Goal: Obtain resource: Download file/media

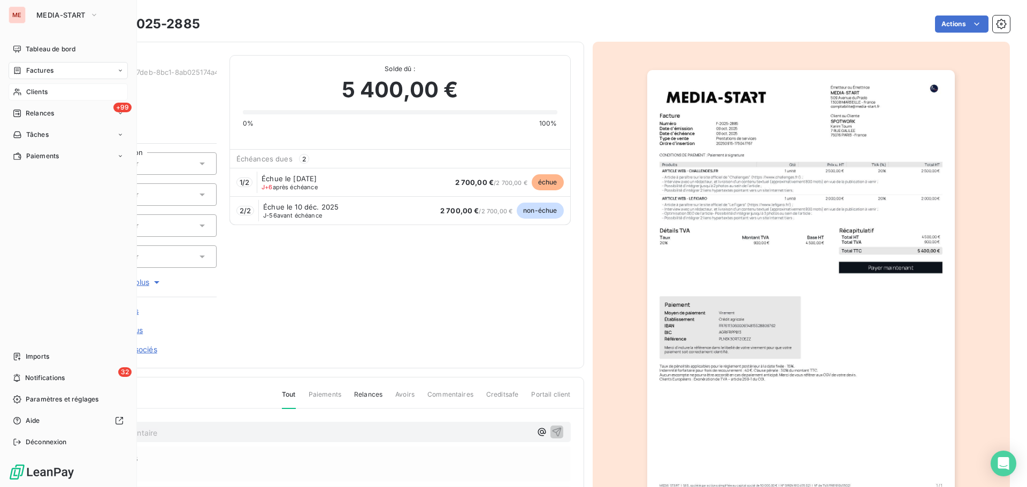
click at [21, 91] on icon at bounding box center [17, 92] width 9 height 9
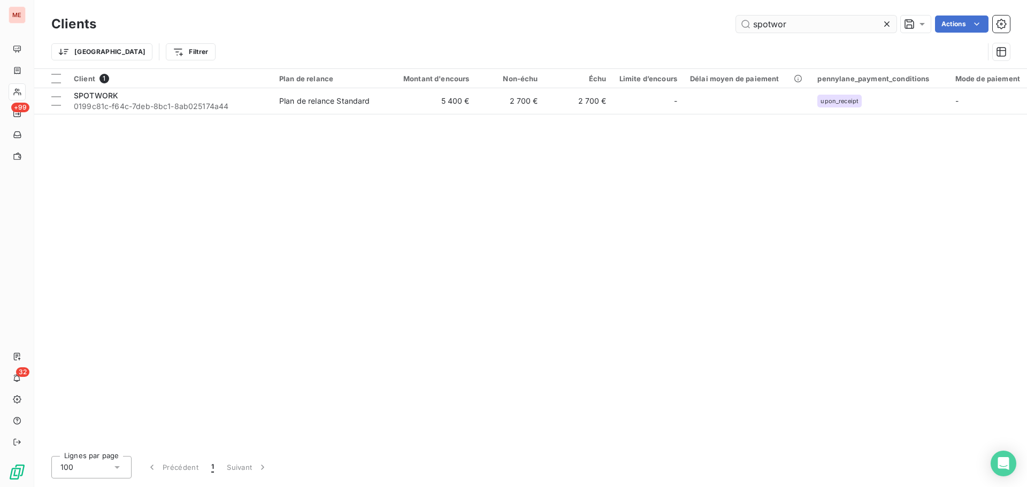
click at [803, 20] on input "spotwor" at bounding box center [816, 24] width 160 height 17
click at [795, 27] on input "batinaco" at bounding box center [816, 24] width 160 height 17
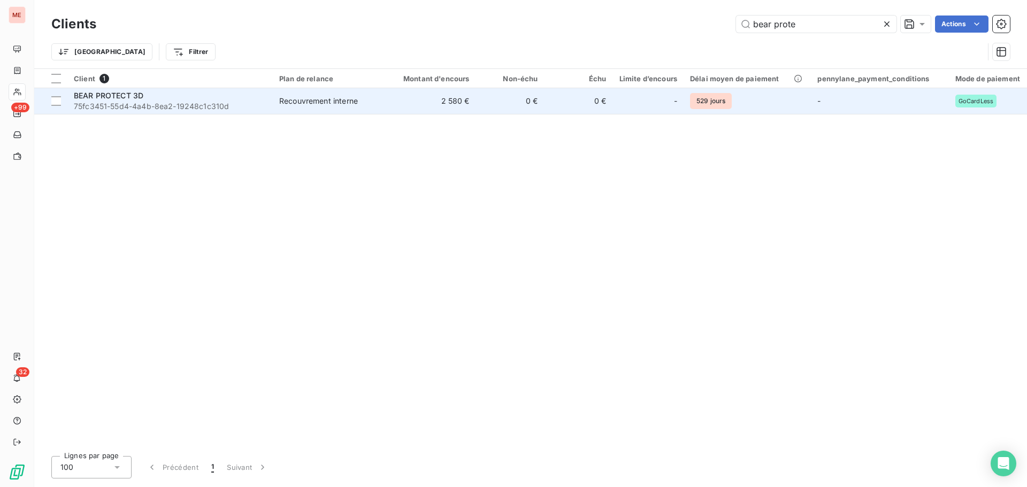
type input "bear prote"
click at [238, 95] on div "BEAR PROTECT 3D" at bounding box center [170, 95] width 193 height 11
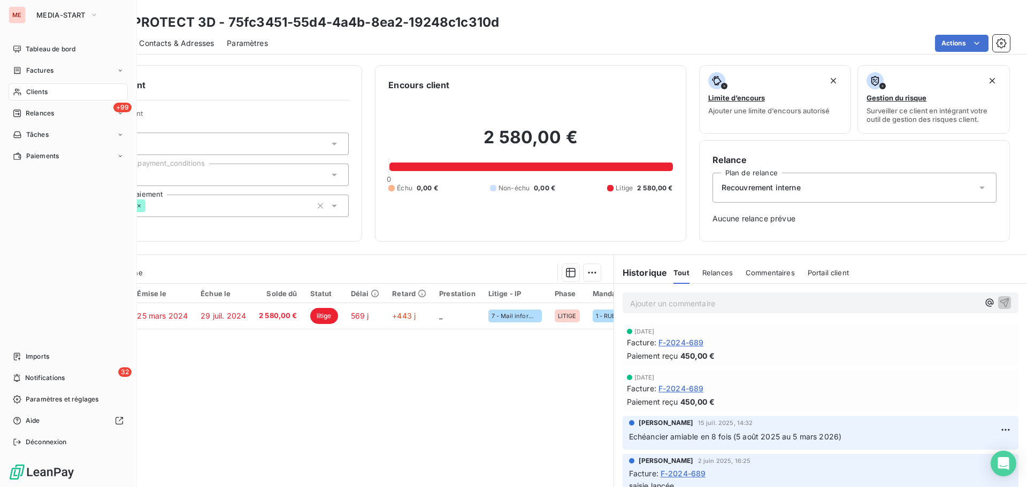
click at [14, 89] on icon at bounding box center [17, 92] width 9 height 9
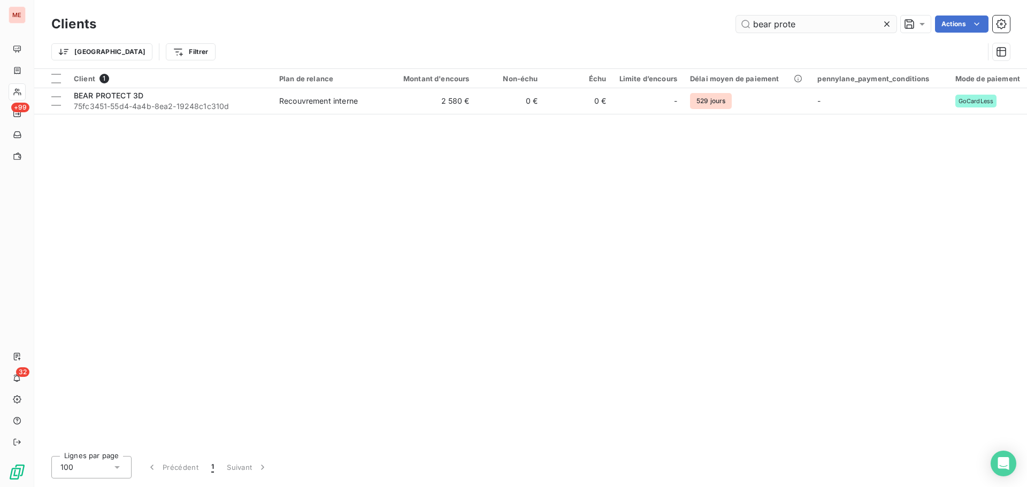
click at [799, 27] on input "bear prote" at bounding box center [816, 24] width 160 height 17
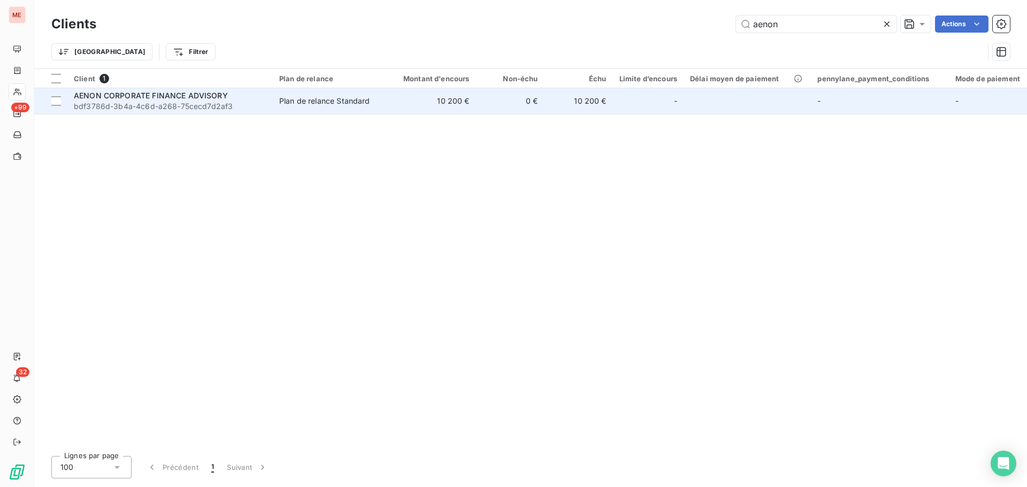
type input "aenon"
click at [266, 102] on span "bdf3786d-3b4a-4c6d-a268-75cecd7d2af3" at bounding box center [170, 106] width 193 height 11
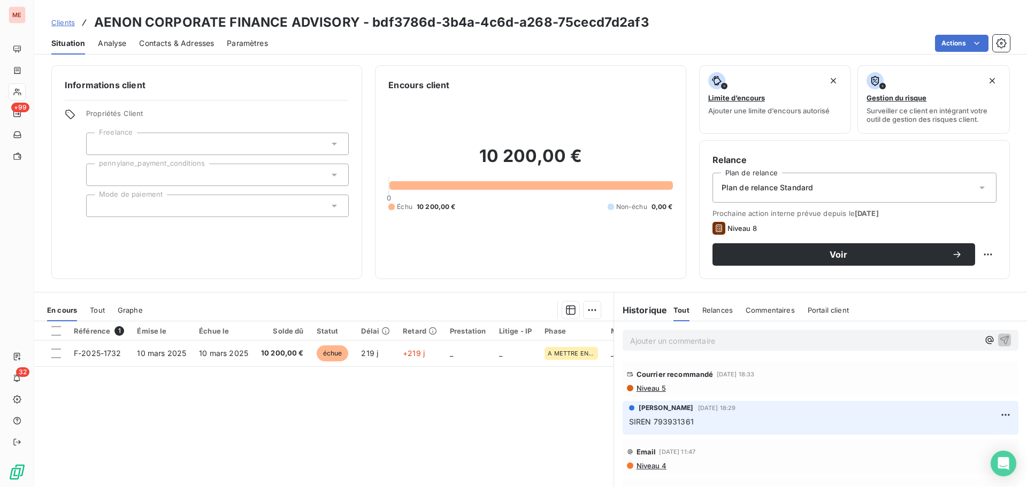
click at [182, 43] on span "Contacts & Adresses" at bounding box center [176, 43] width 75 height 11
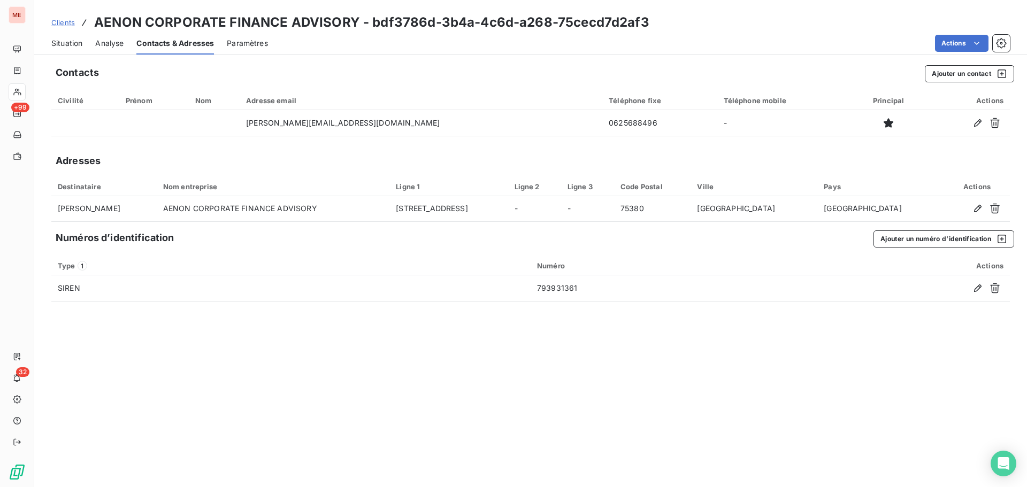
click at [78, 43] on span "Situation" at bounding box center [66, 43] width 31 height 11
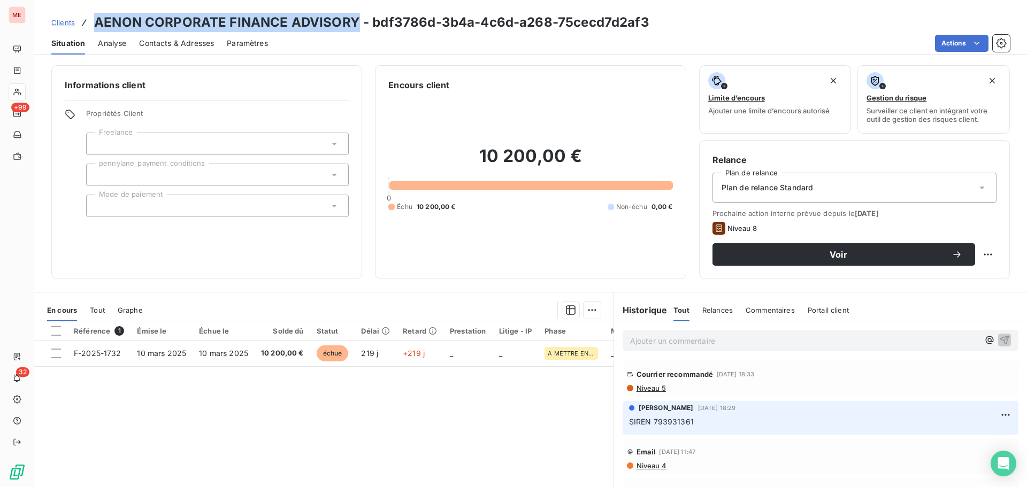
drag, startPoint x: 95, startPoint y: 21, endPoint x: 355, endPoint y: 23, distance: 260.0
click at [355, 23] on h3 "AENON CORPORATE FINANCE ADVISORY - bdf3786d-3b4a-4c6d-a268-75cecd7d2af3" at bounding box center [371, 22] width 555 height 19
copy h3 "AENON CORPORATE FINANCE ADVISORY"
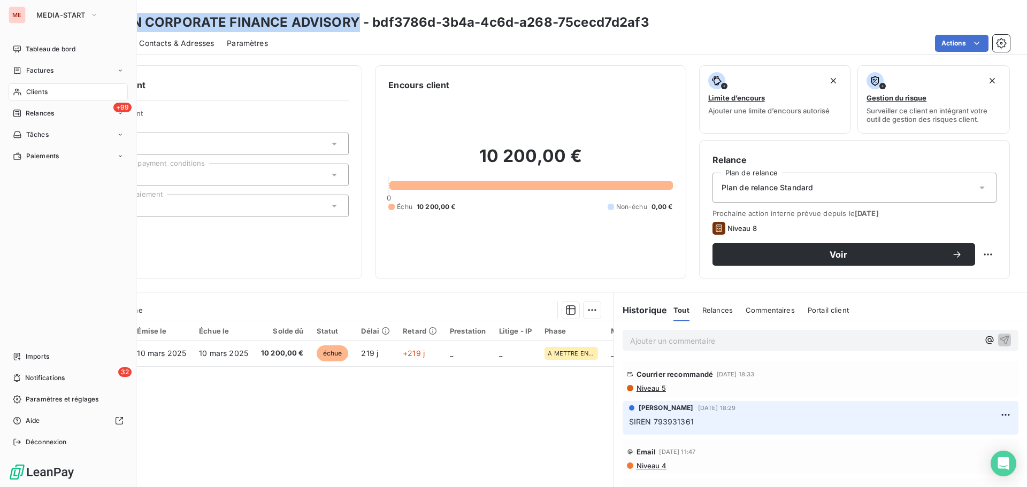
click at [26, 88] on span "Clients" at bounding box center [36, 92] width 21 height 10
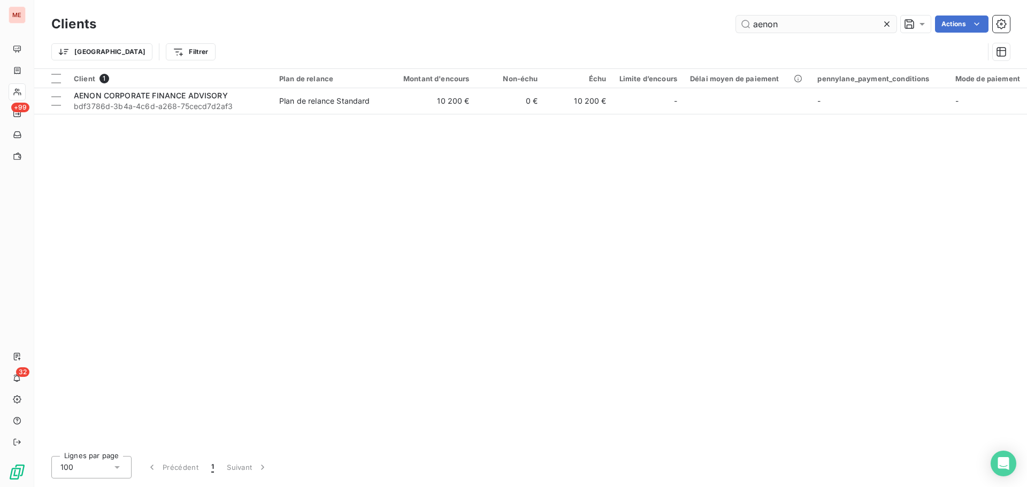
click at [771, 24] on input "aenon" at bounding box center [816, 24] width 160 height 17
click at [819, 21] on input "klineva" at bounding box center [816, 24] width 160 height 17
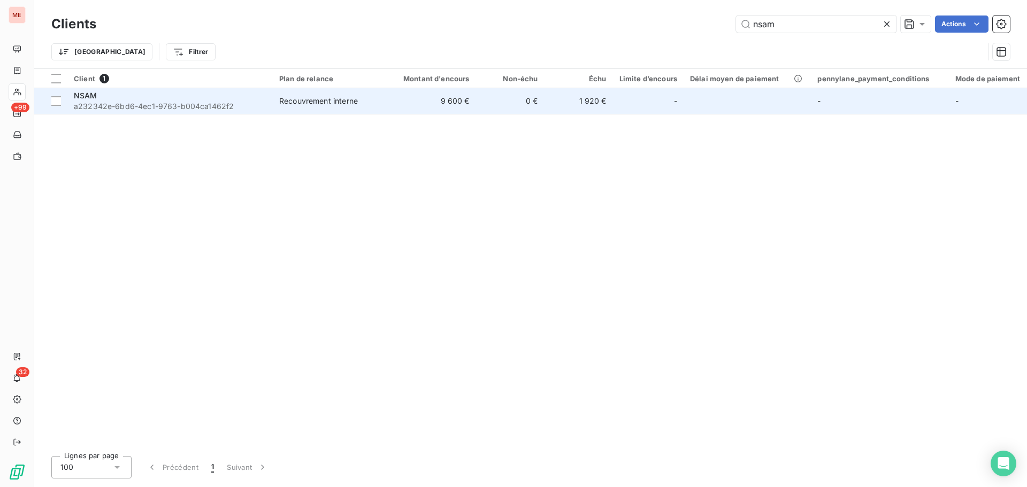
type input "nsam"
click at [344, 94] on td "Recouvrement interne" at bounding box center [328, 101] width 111 height 26
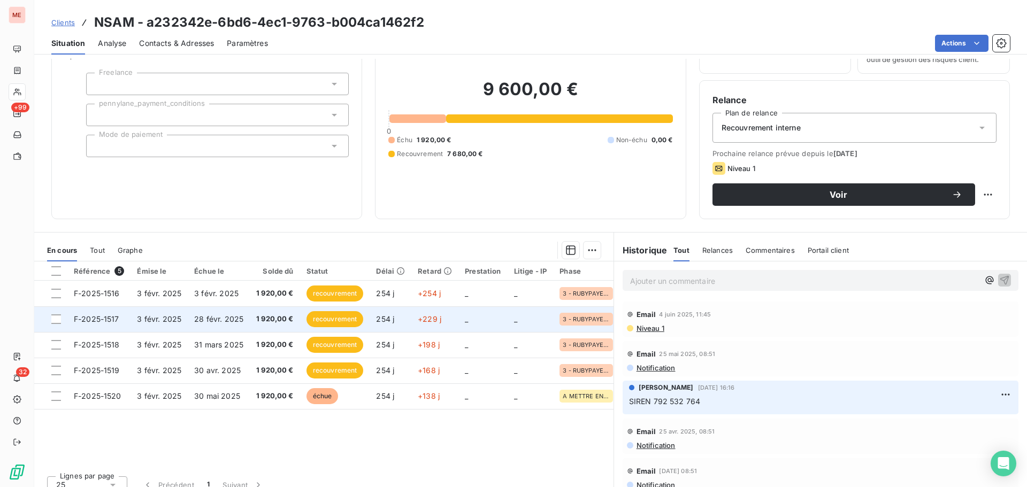
scroll to position [72, 0]
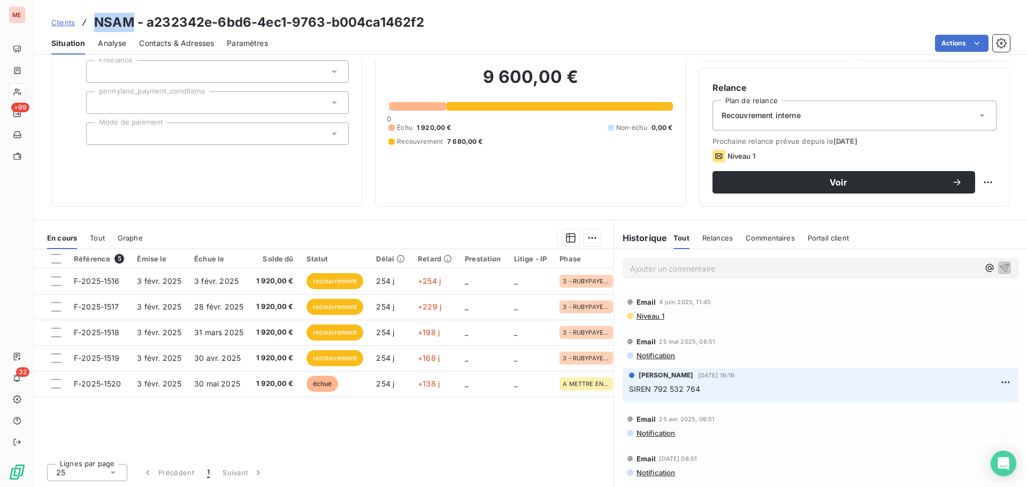
drag, startPoint x: 131, startPoint y: 18, endPoint x: 96, endPoint y: 23, distance: 34.7
click at [96, 23] on h3 "NSAM - a232342e-6bd6-4ec1-9763-b004ca1462f2" at bounding box center [259, 22] width 330 height 19
copy h3 "NSAM"
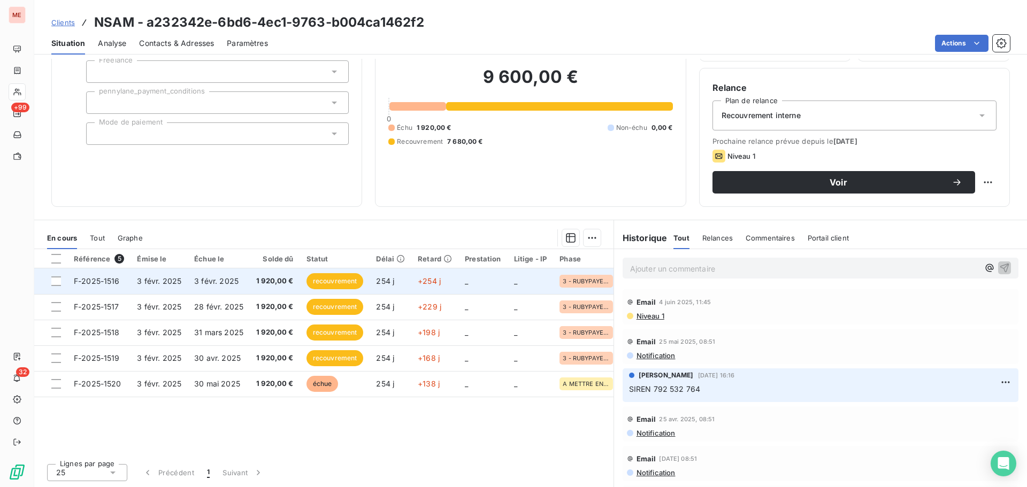
click at [258, 278] on span "1 920,00 €" at bounding box center [274, 281] width 37 height 11
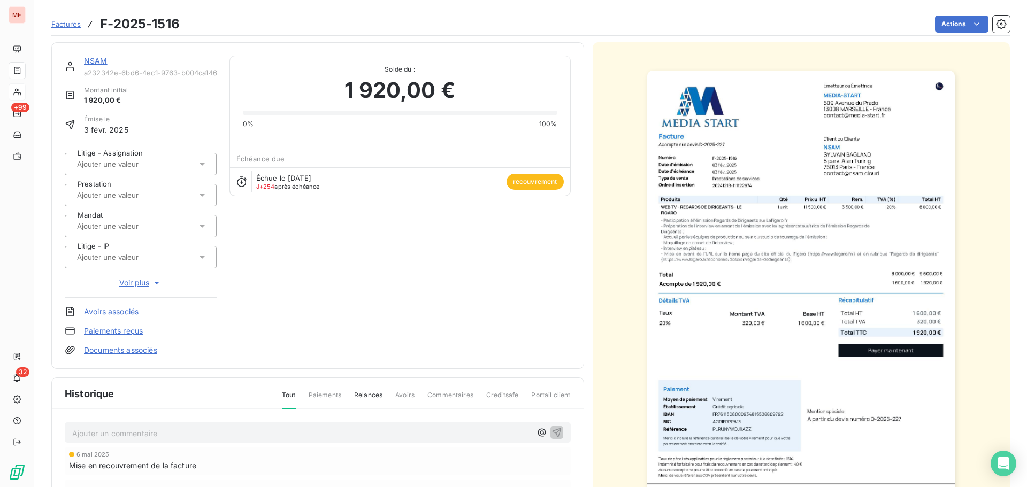
scroll to position [156, 0]
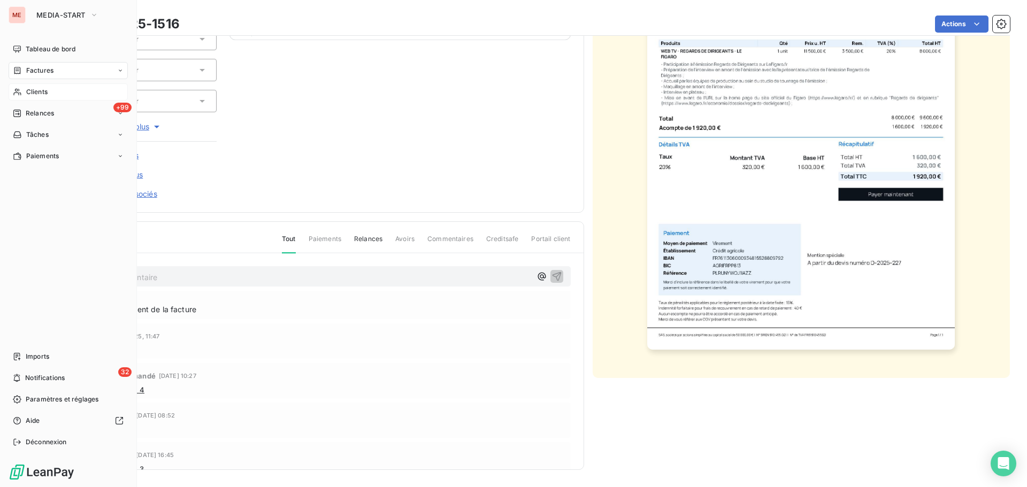
click at [20, 90] on icon at bounding box center [17, 92] width 9 height 9
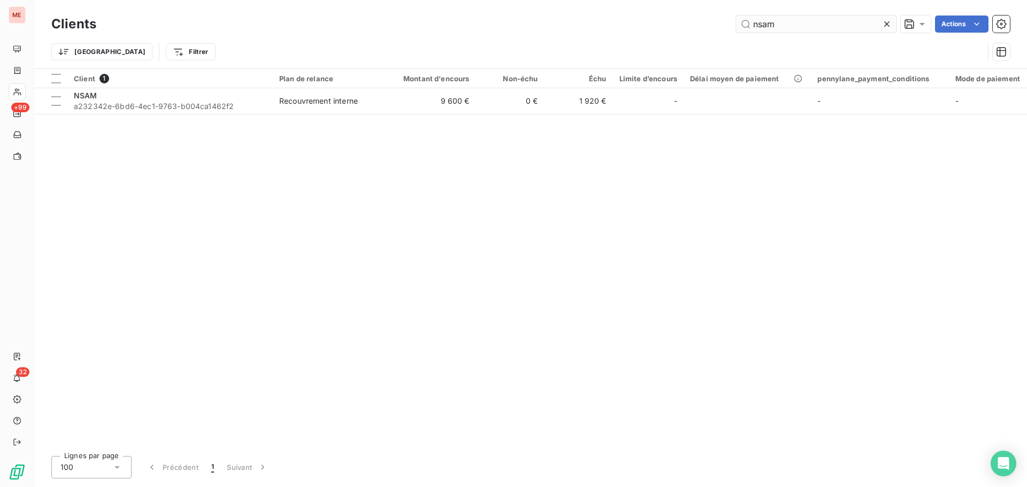
click at [760, 32] on input "nsam" at bounding box center [816, 24] width 160 height 17
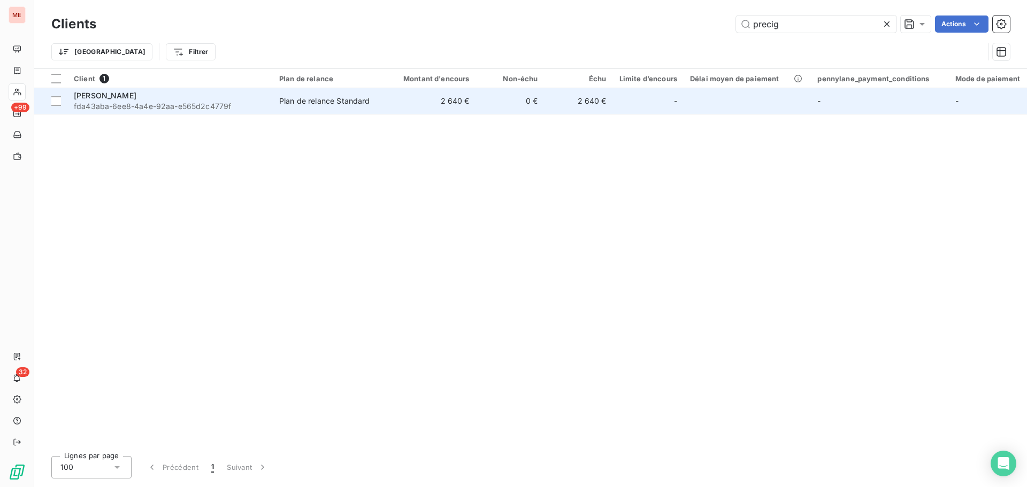
type input "precig"
click at [257, 102] on span "fda43aba-6ee8-4a4e-92aa-e565d2c4779f" at bounding box center [170, 106] width 193 height 11
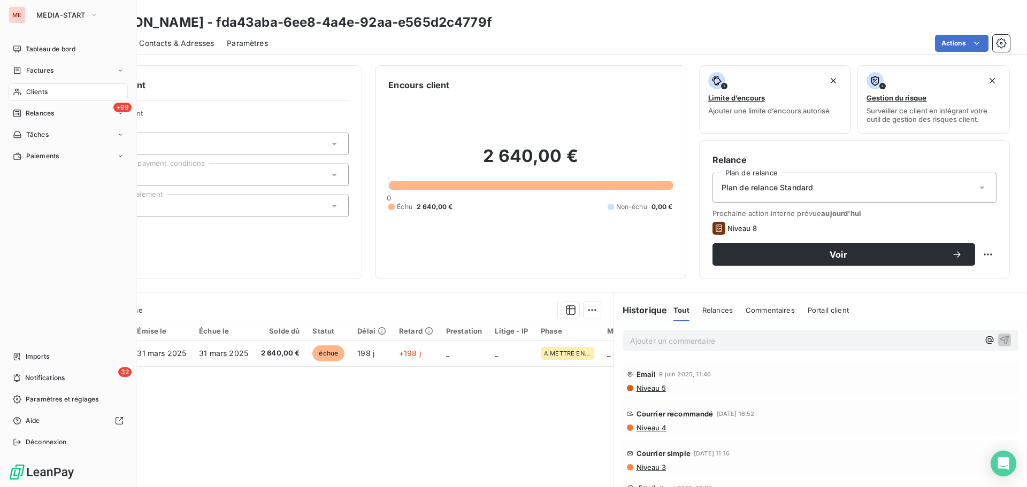
click at [27, 94] on span "Clients" at bounding box center [36, 92] width 21 height 10
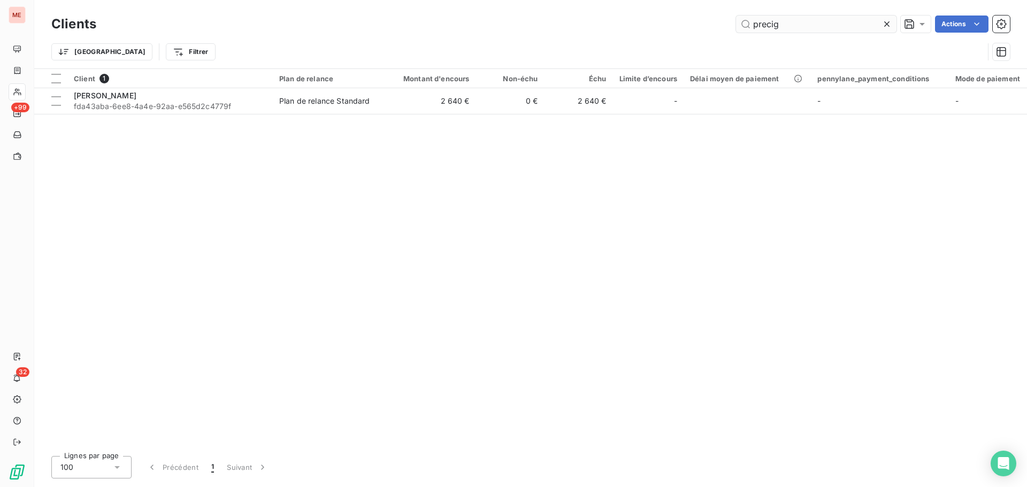
click at [786, 27] on input "precig" at bounding box center [816, 24] width 160 height 17
click at [786, 26] on input "voiturier" at bounding box center [816, 24] width 160 height 17
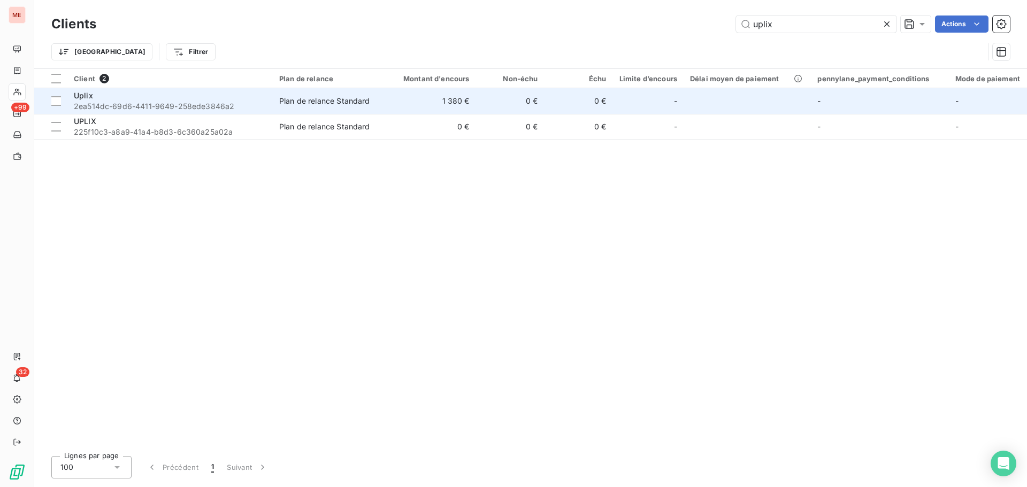
type input "uplix"
click at [198, 97] on div "Uplix" at bounding box center [170, 95] width 193 height 11
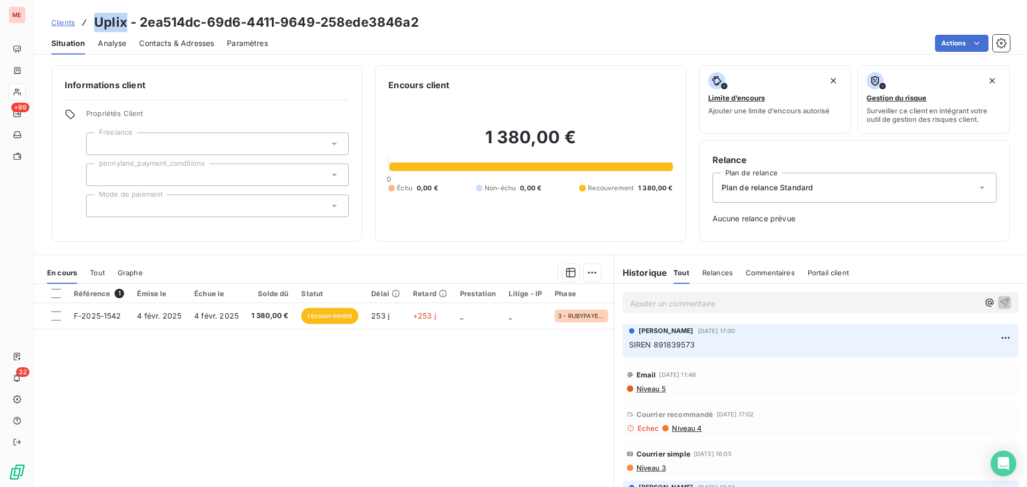
drag, startPoint x: 126, startPoint y: 21, endPoint x: 91, endPoint y: 26, distance: 35.6
click at [91, 26] on div "Clients Uplix - 2ea514dc-69d6-4411-9649-258ede3846a2" at bounding box center [235, 22] width 368 height 19
copy h3 "Uplix"
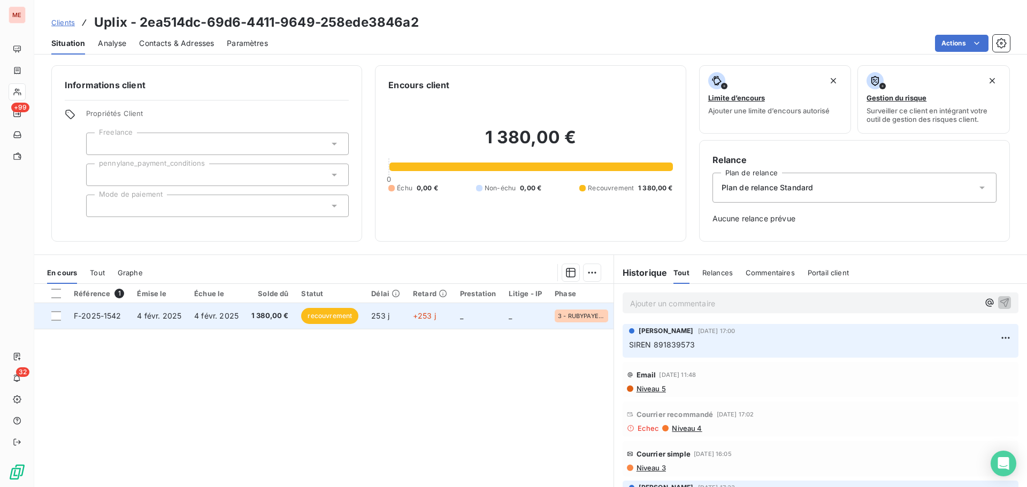
click at [238, 313] on td "4 févr. 2025" at bounding box center [216, 316] width 57 height 26
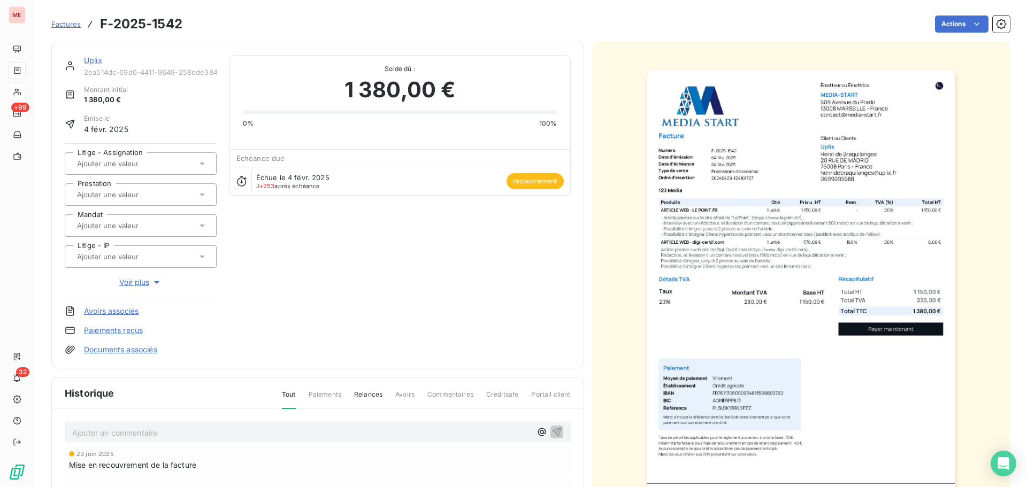
click at [742, 288] on img "button" at bounding box center [801, 287] width 308 height 435
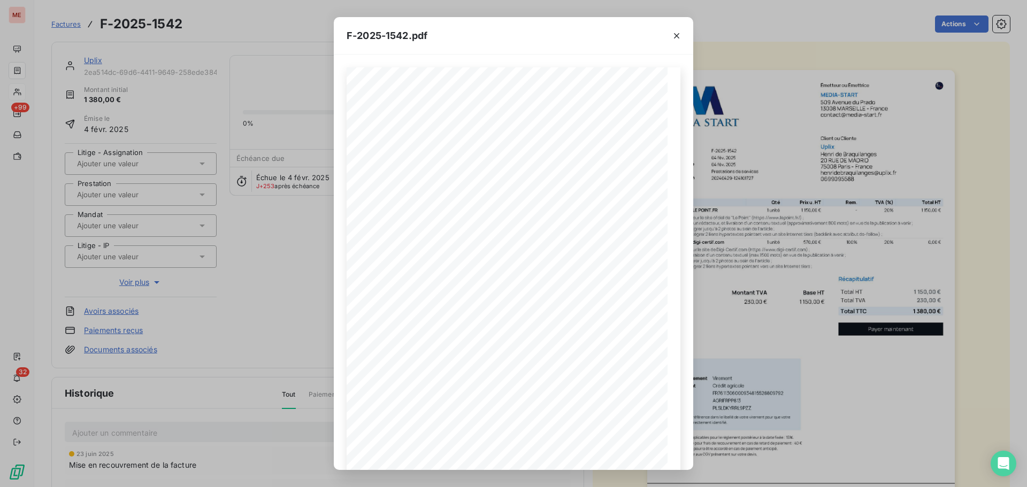
click at [296, 318] on div "F-2025-1542.pdf 1 150,00 ¬ 230,00 ¬ 1 380,00 ¬ Émetteur ou Émettrice MEDIA-STAR…" at bounding box center [513, 243] width 1027 height 487
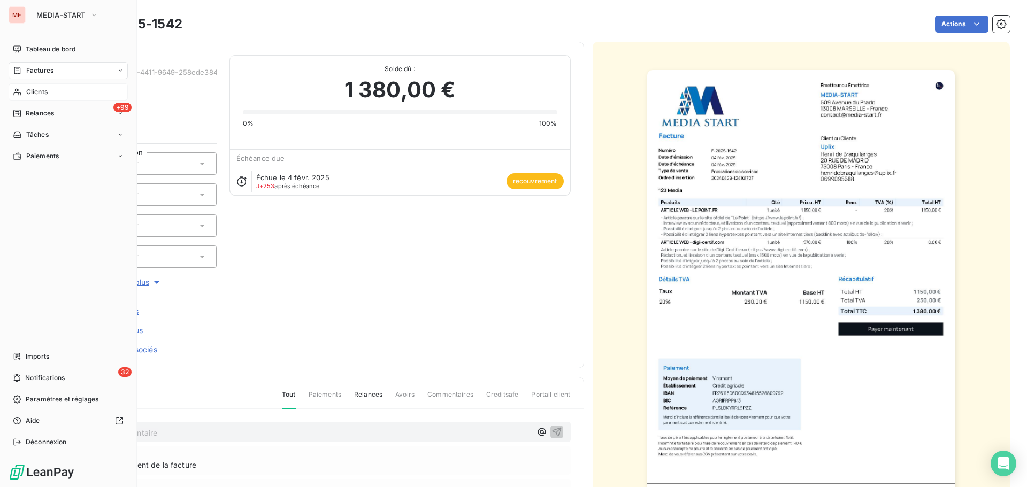
click at [28, 96] on span "Clients" at bounding box center [36, 92] width 21 height 10
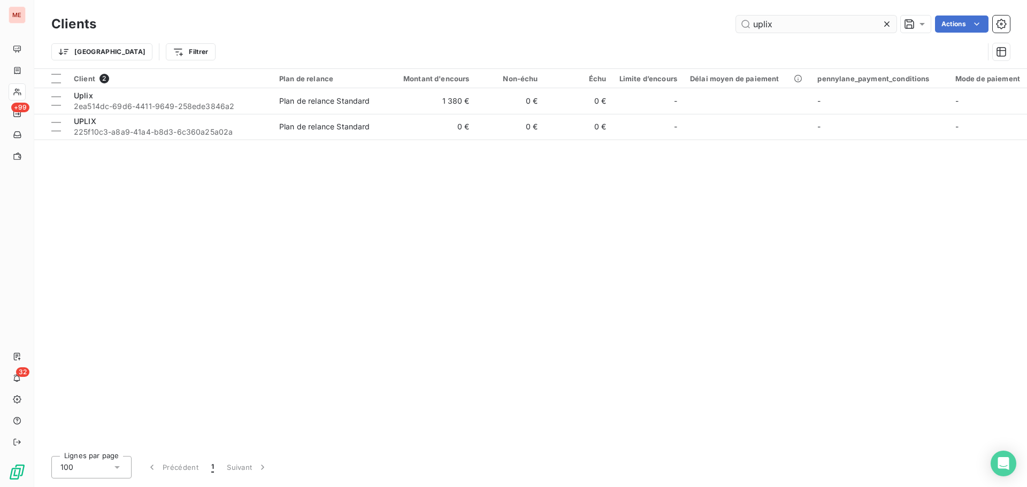
click at [821, 21] on input "uplix" at bounding box center [816, 24] width 160 height 17
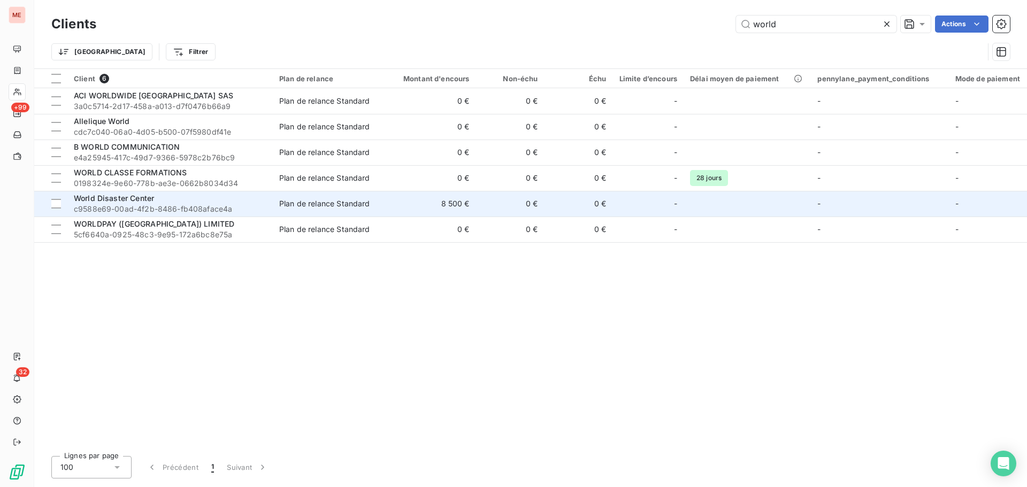
type input "world"
click at [174, 198] on div "World Disaster Center" at bounding box center [170, 198] width 193 height 11
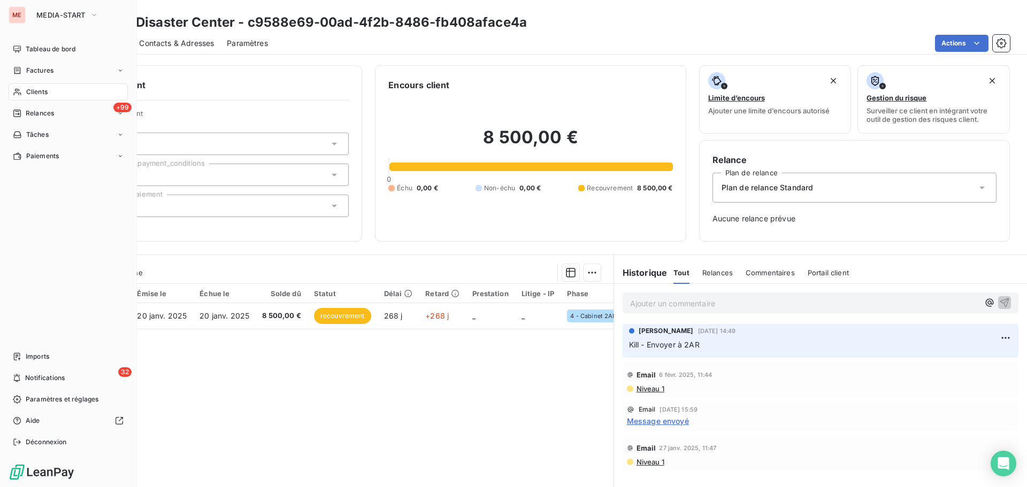
click at [34, 87] on span "Clients" at bounding box center [36, 92] width 21 height 10
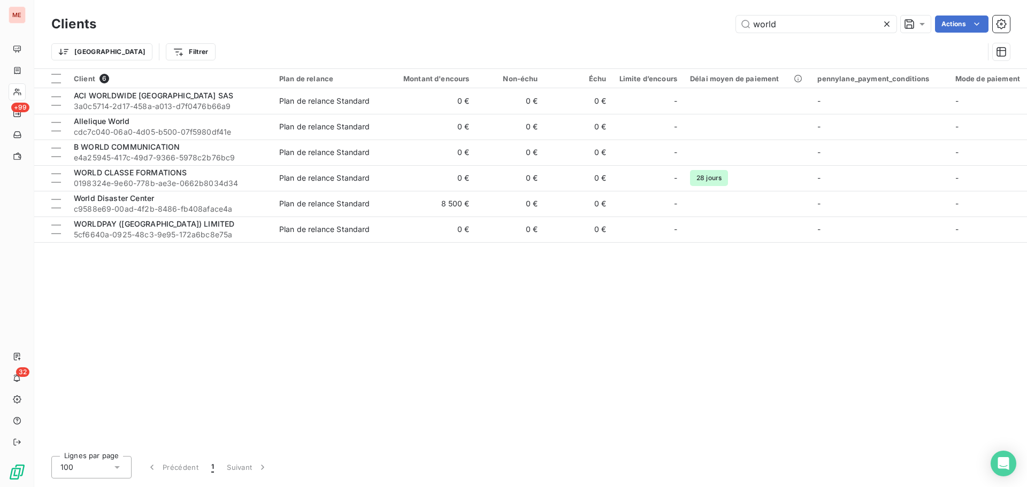
click at [781, 35] on div "Clients world Actions" at bounding box center [530, 24] width 959 height 22
click at [785, 25] on input "world" at bounding box center [816, 24] width 160 height 17
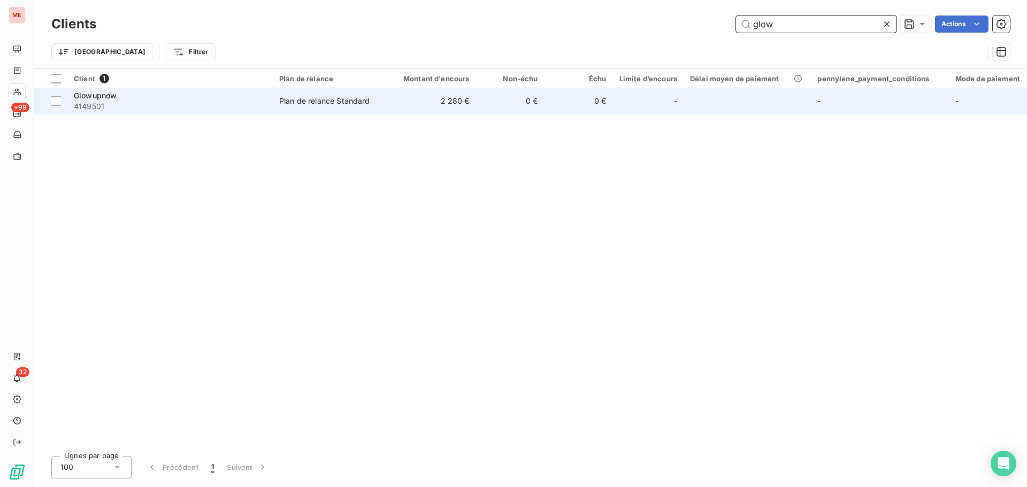
type input "glow"
click at [202, 100] on div "Glowupnow" at bounding box center [170, 95] width 193 height 11
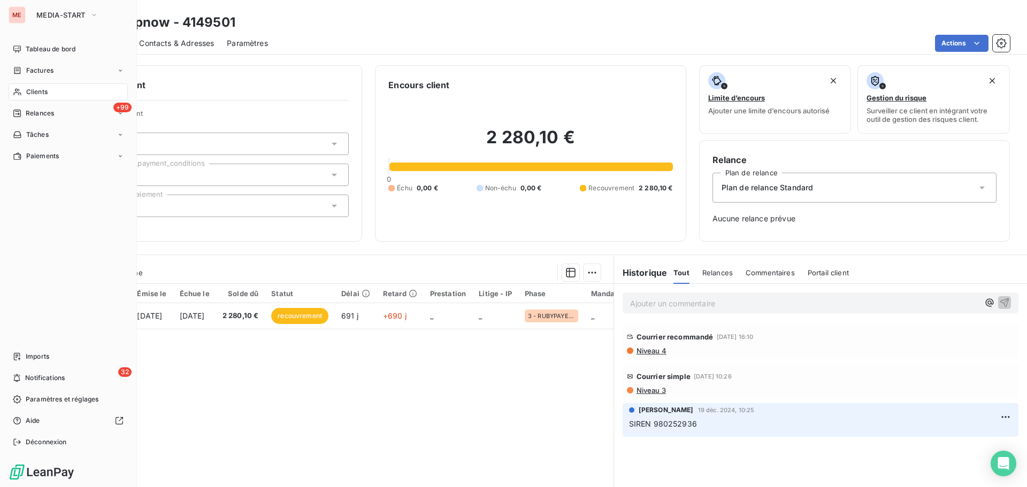
click at [37, 93] on span "Clients" at bounding box center [36, 92] width 21 height 10
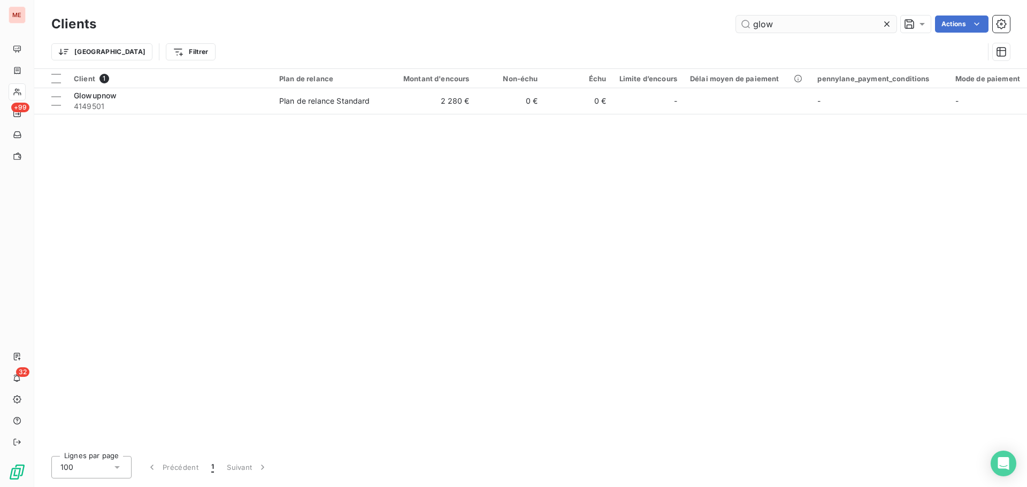
click at [802, 23] on input "glow" at bounding box center [816, 24] width 160 height 17
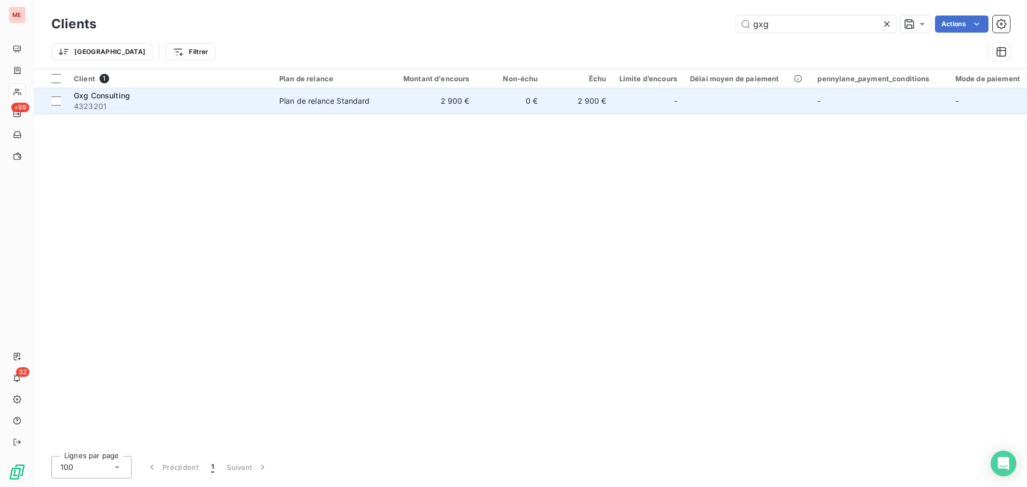
type input "gxg"
click at [376, 101] on span "Plan de relance Standard" at bounding box center [328, 101] width 98 height 11
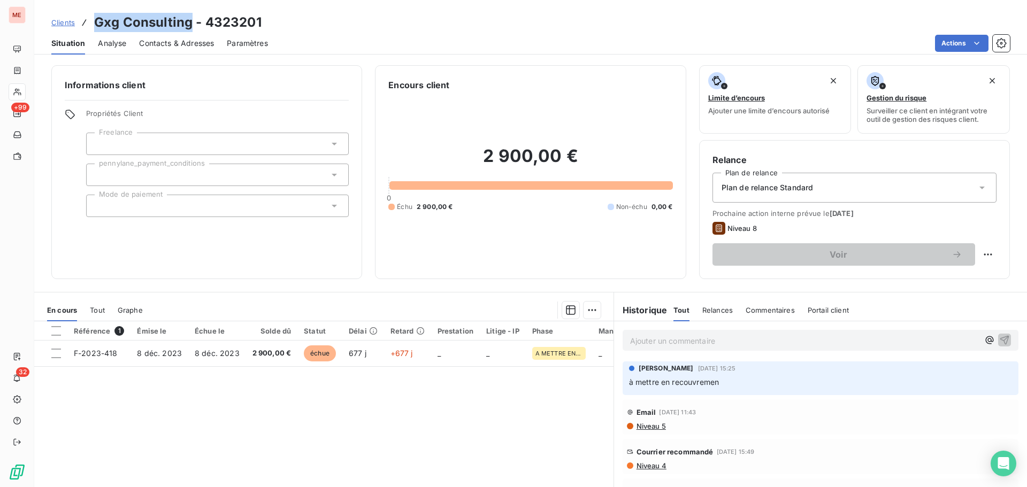
drag, startPoint x: 189, startPoint y: 20, endPoint x: 98, endPoint y: 14, distance: 91.1
click at [98, 14] on h3 "Gxg Consulting - 4323201" at bounding box center [177, 22] width 167 height 19
copy h3 "Gxg Consulting"
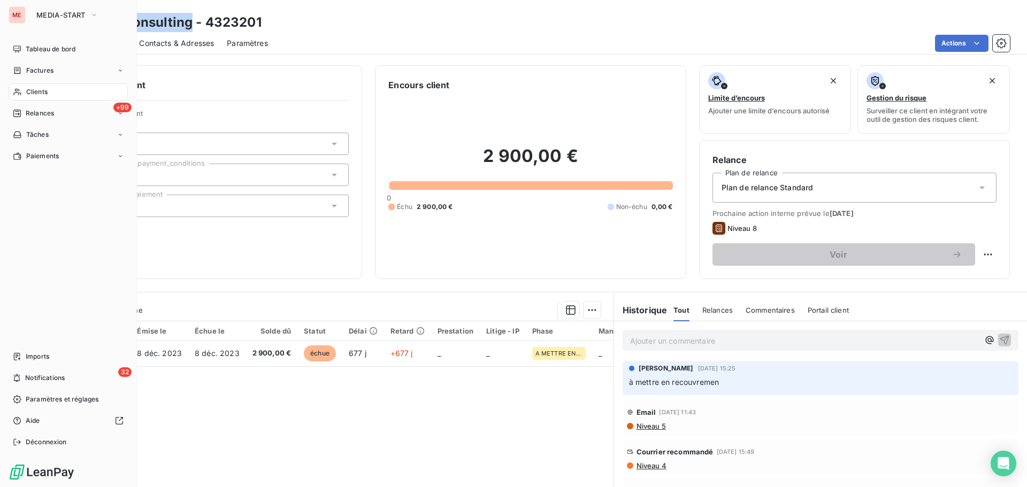
click at [40, 93] on span "Clients" at bounding box center [36, 92] width 21 height 10
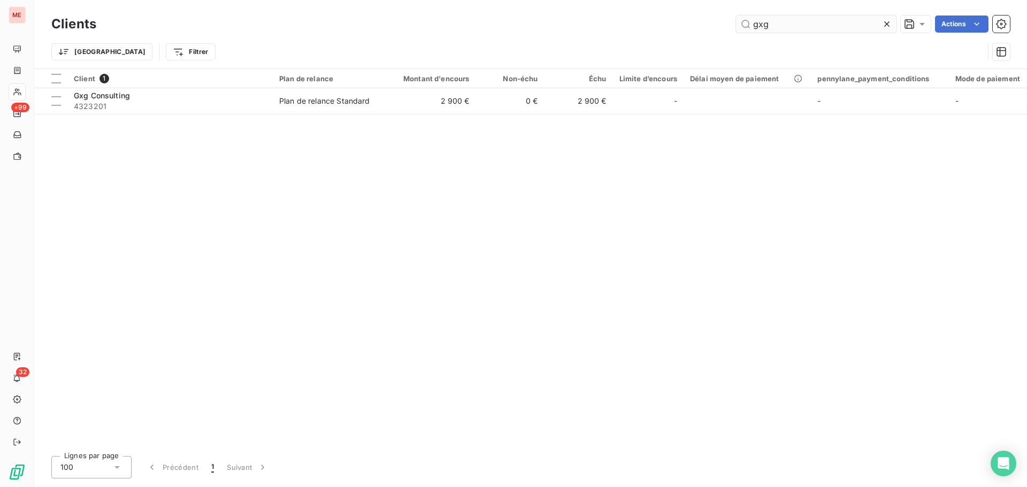
click at [761, 26] on input "gxg" at bounding box center [816, 24] width 160 height 17
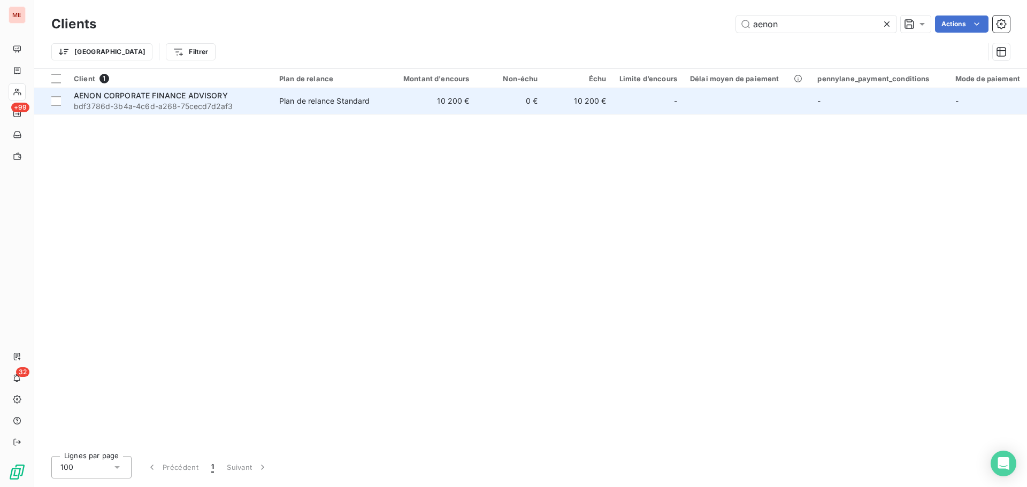
type input "aenon"
click at [213, 108] on span "bdf3786d-3b4a-4c6d-a268-75cecd7d2af3" at bounding box center [170, 106] width 193 height 11
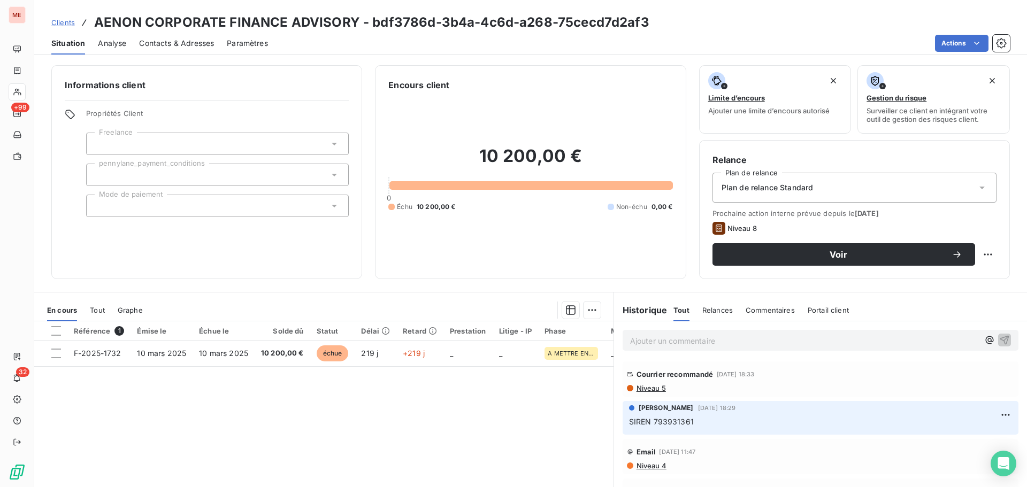
click at [178, 43] on span "Contacts & Adresses" at bounding box center [176, 43] width 75 height 11
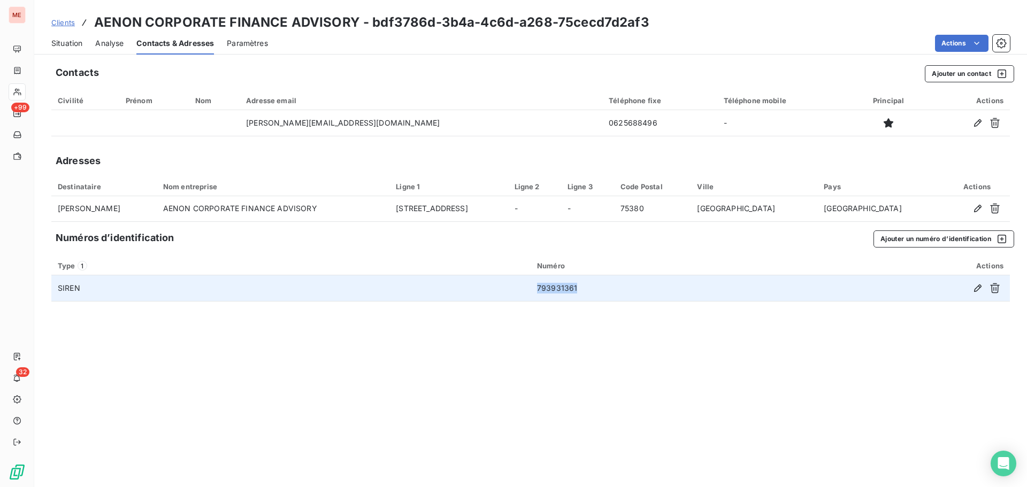
drag, startPoint x: 583, startPoint y: 286, endPoint x: 520, endPoint y: 290, distance: 63.3
click at [520, 290] on tr "SIREN 793931361" at bounding box center [530, 289] width 959 height 26
copy tr "793931361"
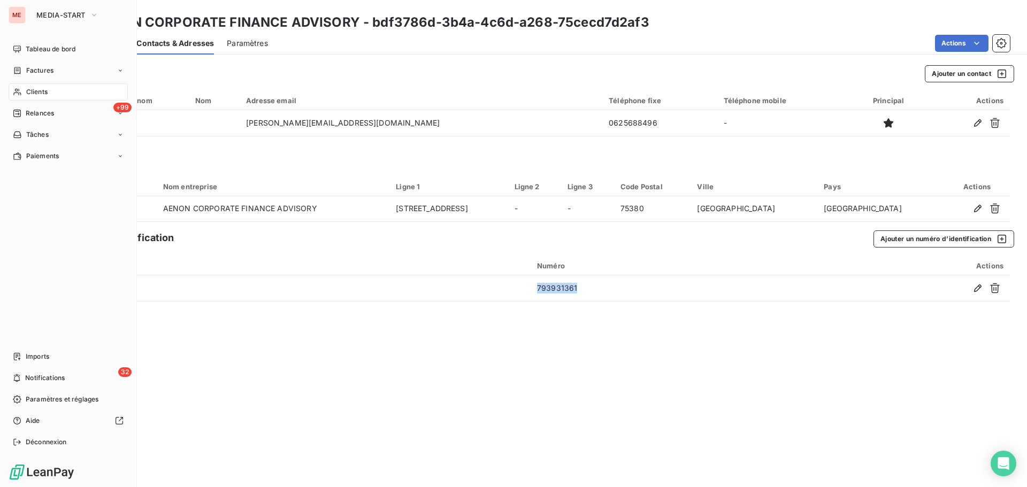
click at [18, 90] on icon at bounding box center [17, 92] width 9 height 9
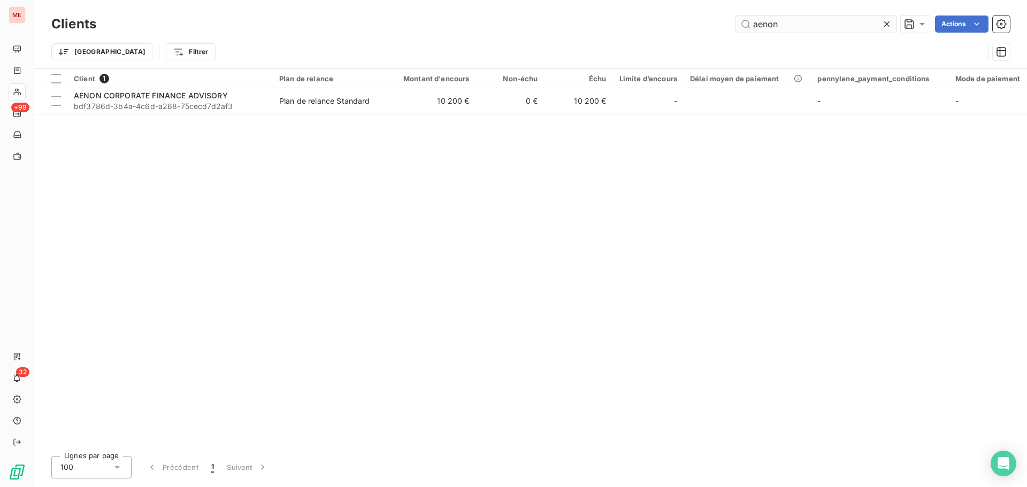
click at [792, 20] on input "aenon" at bounding box center [816, 24] width 160 height 17
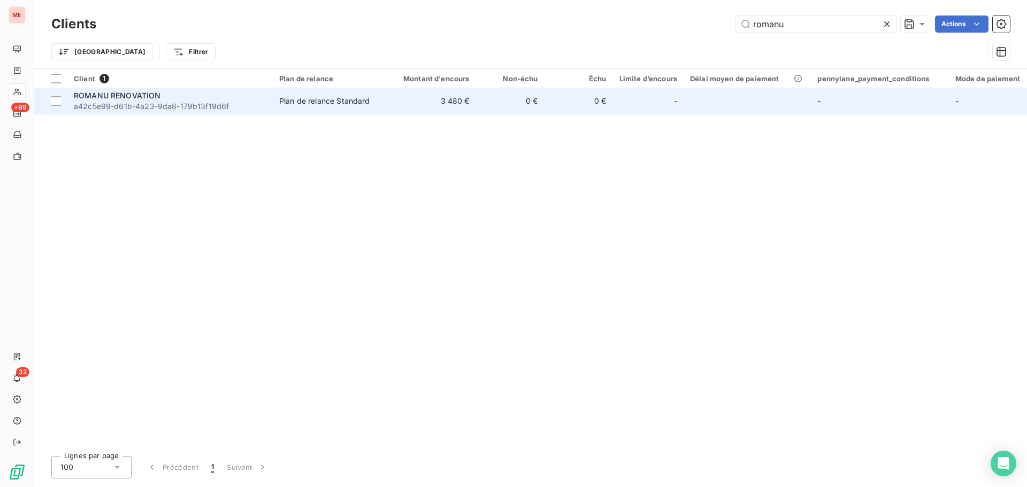
type input "romanu"
click at [302, 113] on td "Plan de relance Standard" at bounding box center [328, 101] width 111 height 26
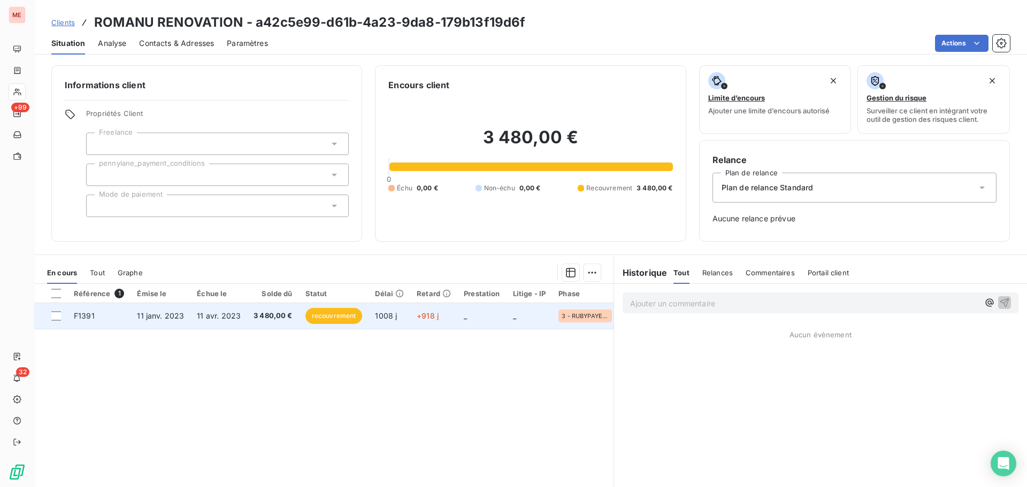
click at [254, 310] on td "3 480,00 €" at bounding box center [273, 316] width 52 height 26
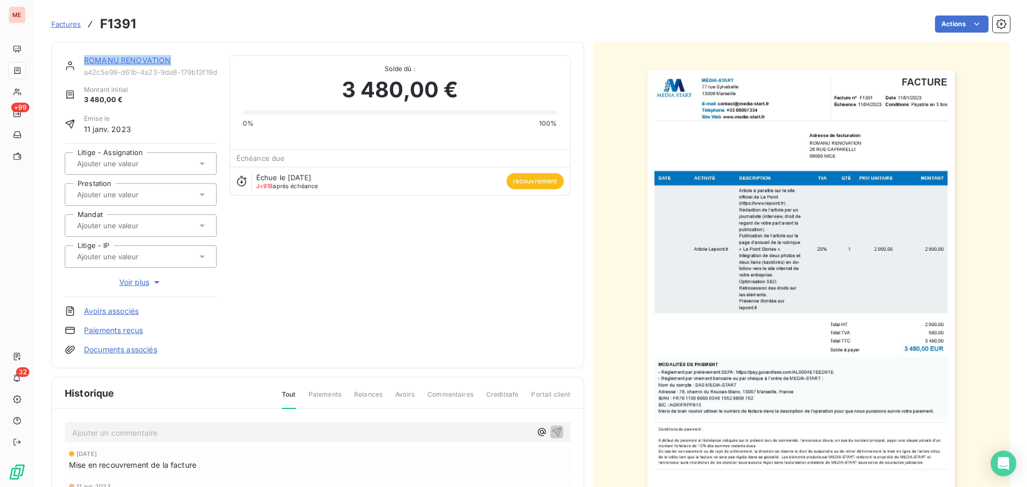
drag, startPoint x: 172, startPoint y: 58, endPoint x: 81, endPoint y: 54, distance: 91.6
click at [81, 54] on div "ROMANU RENOVATION a42c5e99-d61b-4a23-9da8-179b13f19d6f Montant initial 3 480,00…" at bounding box center [317, 205] width 533 height 327
copy link "ROMANU RENOVATION"
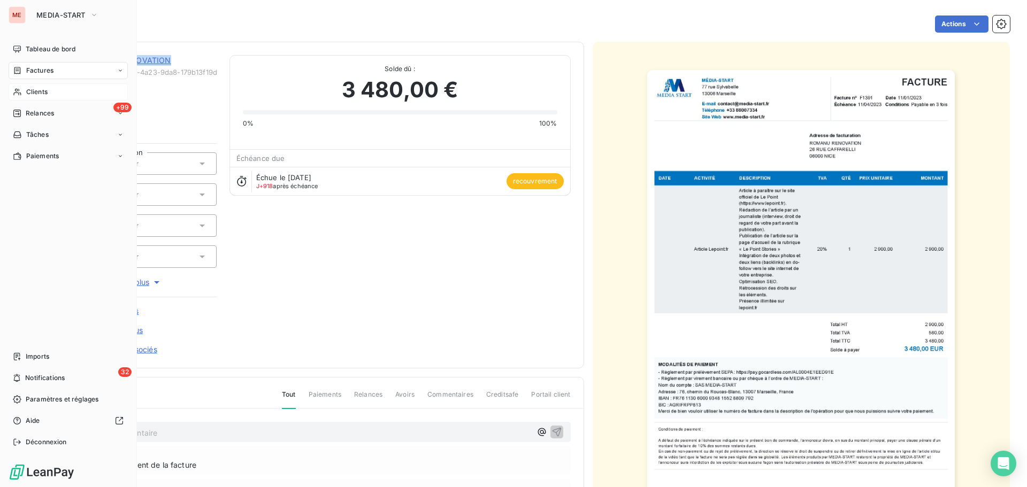
click at [20, 95] on icon at bounding box center [17, 92] width 9 height 9
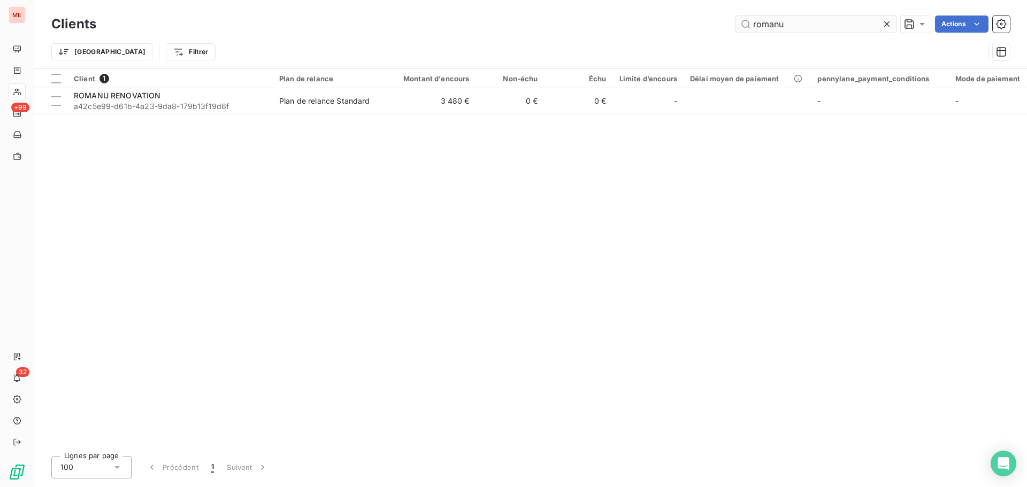
click at [784, 24] on input "romanu" at bounding box center [816, 24] width 160 height 17
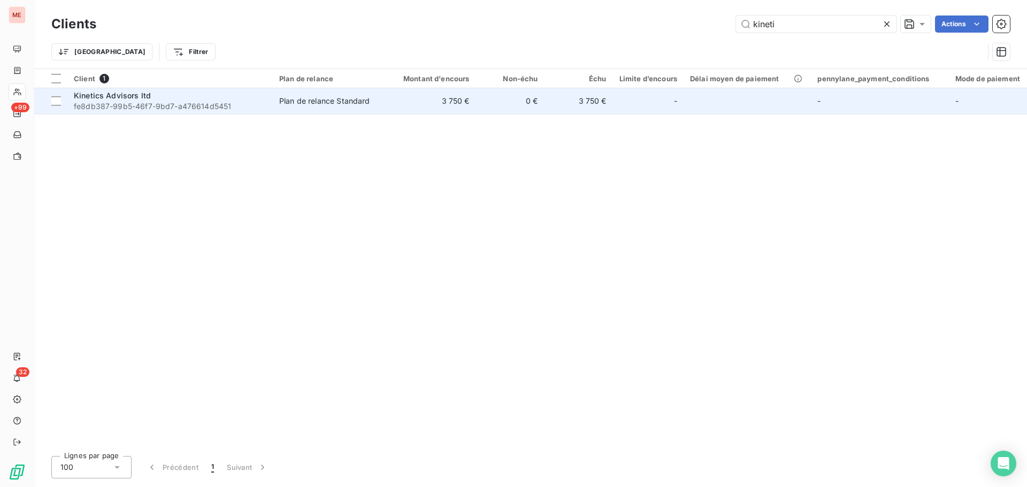
type input "kineti"
click at [244, 95] on div "Kinetics Advisors ltd" at bounding box center [170, 95] width 193 height 11
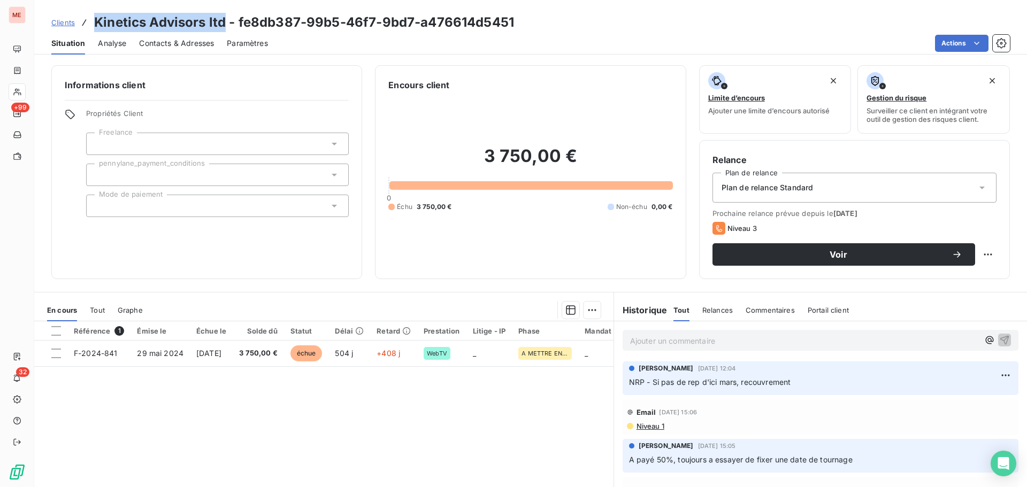
drag, startPoint x: 225, startPoint y: 24, endPoint x: 95, endPoint y: 21, distance: 130.6
click at [95, 21] on h3 "Kinetics Advisors ltd - fe8db387-99b5-46f7-9bd7-a476614d5451" at bounding box center [304, 22] width 420 height 19
copy h3 "Kinetics Advisors ltd"
click at [155, 44] on span "Contacts & Adresses" at bounding box center [176, 43] width 75 height 11
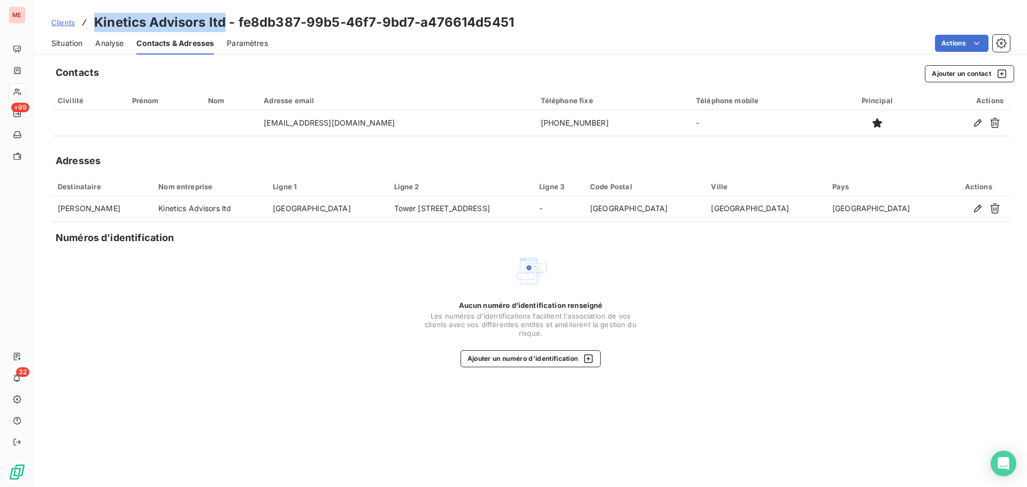
click at [70, 43] on span "Situation" at bounding box center [66, 43] width 31 height 11
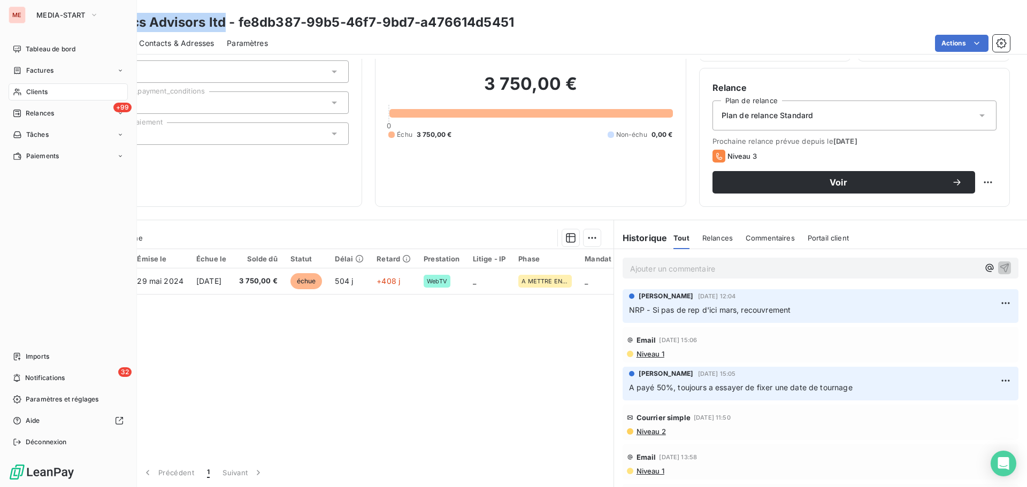
click at [22, 94] on div "Clients" at bounding box center [68, 91] width 119 height 17
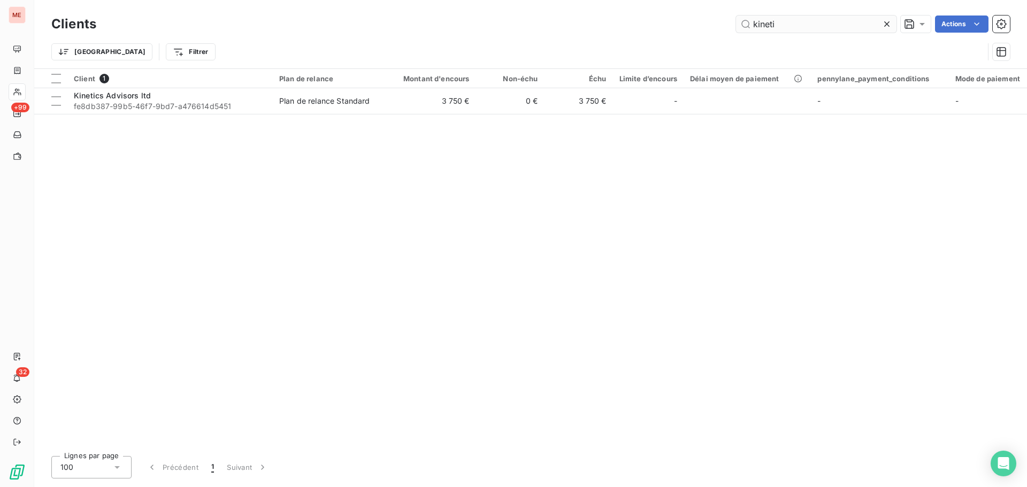
click at [790, 32] on input "kineti" at bounding box center [816, 24] width 160 height 17
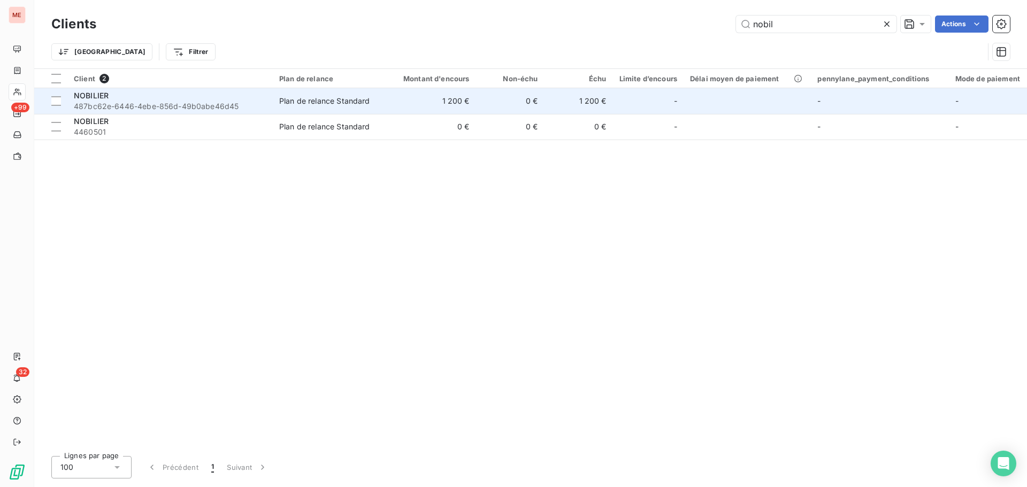
type input "nobil"
click at [194, 98] on div "NOBILIER" at bounding box center [170, 95] width 193 height 11
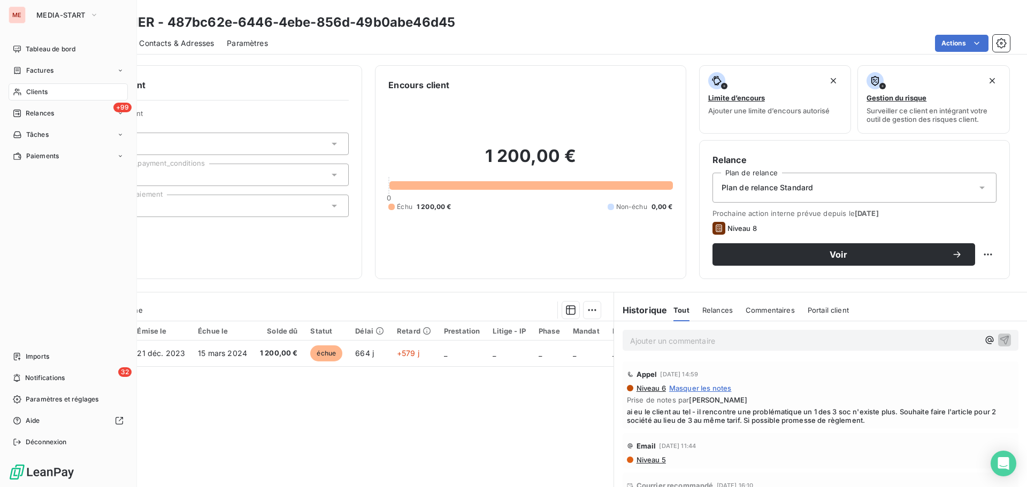
click at [14, 90] on icon at bounding box center [17, 92] width 9 height 9
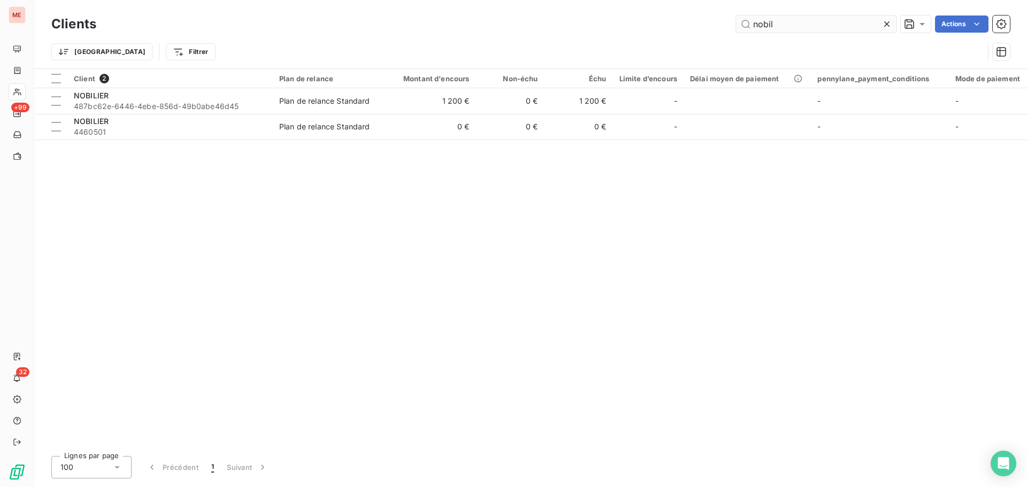
click at [783, 27] on input "nobil" at bounding box center [816, 24] width 160 height 17
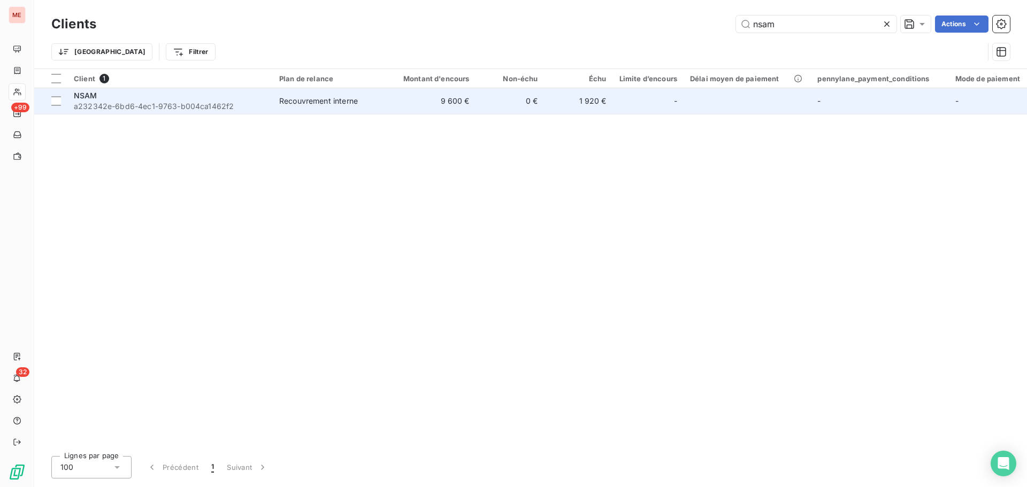
type input "nsam"
click at [300, 104] on div "Recouvrement interne" at bounding box center [318, 101] width 79 height 11
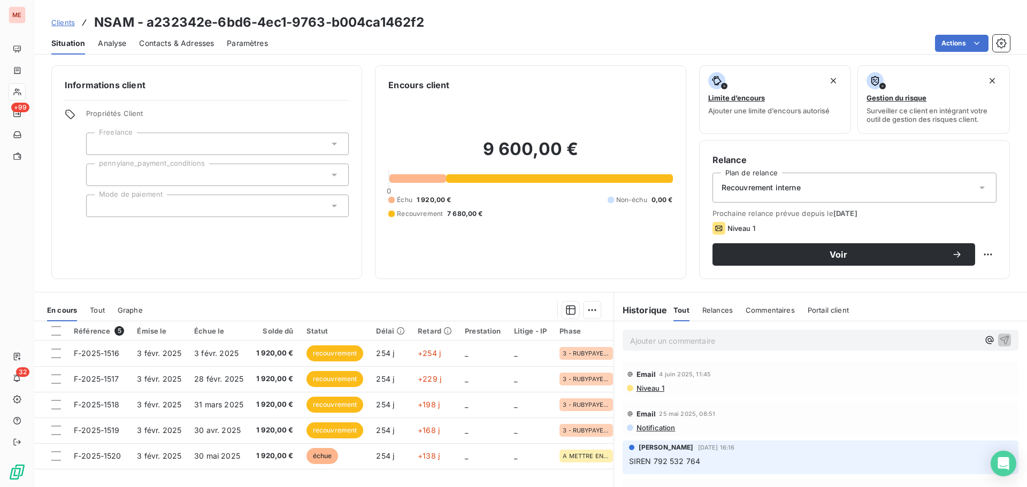
click at [158, 43] on span "Contacts & Adresses" at bounding box center [176, 43] width 75 height 11
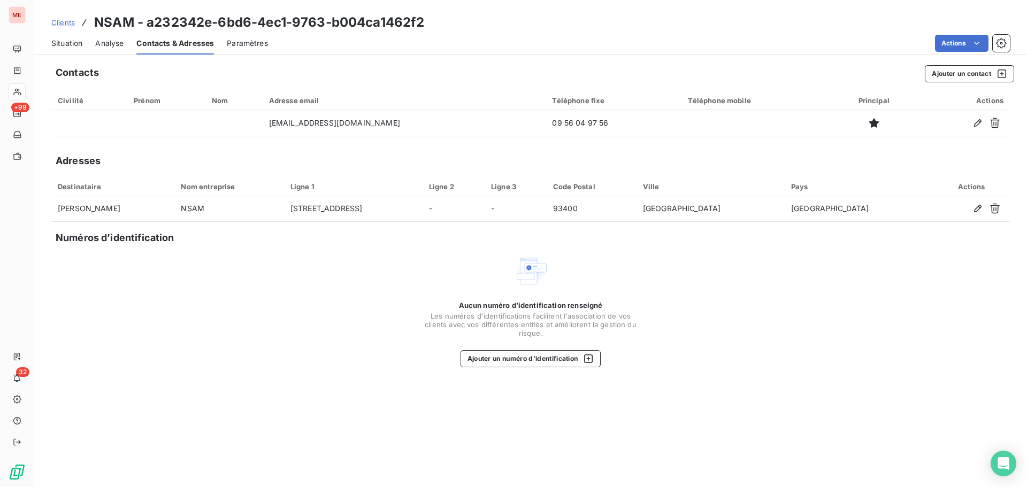
drag, startPoint x: 137, startPoint y: 211, endPoint x: 46, endPoint y: 207, distance: 91.6
click at [46, 207] on div "Contacts Ajouter un contact Civilité Prénom Nom Adresse email Téléphone fixe Té…" at bounding box center [530, 273] width 993 height 429
copy table "Destinataire Nom entreprise Ligne 1 Ligne 2 Ligne 3 Code Postal Ville Pays Acti…"
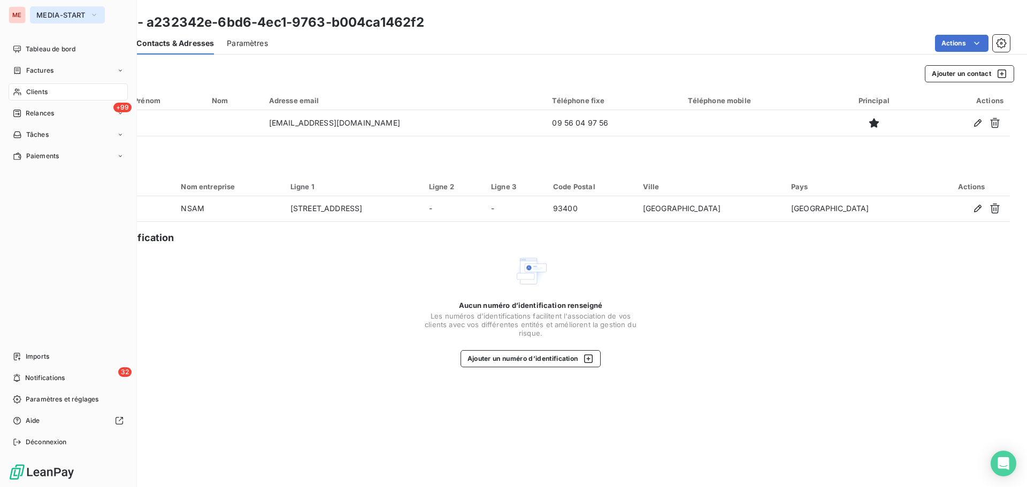
click at [35, 11] on button "MEDIA-START" at bounding box center [67, 14] width 75 height 17
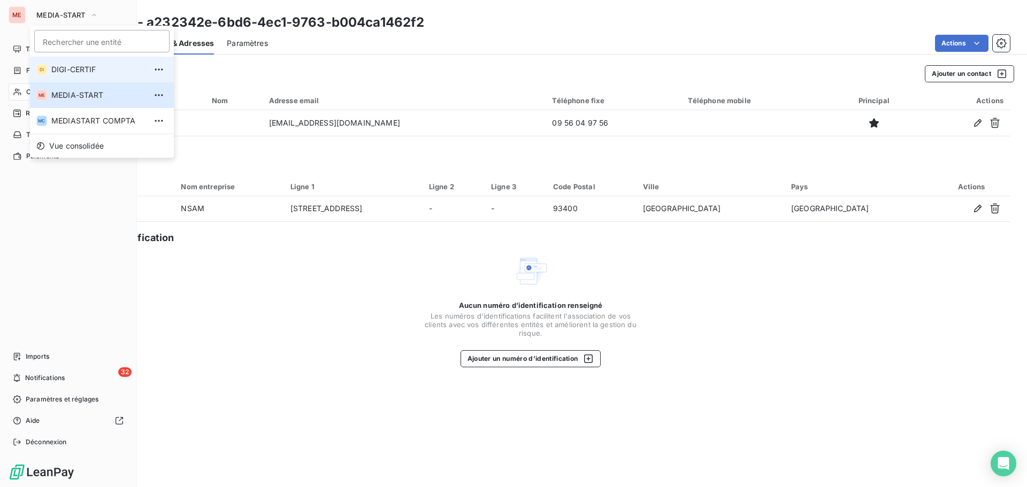
click at [62, 67] on span "DIGI-CERTIF" at bounding box center [98, 69] width 95 height 11
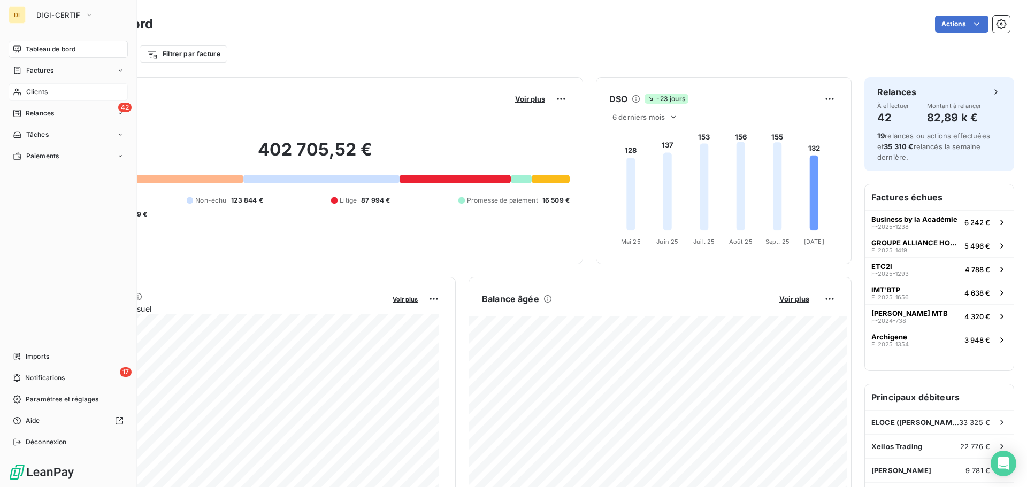
click at [24, 92] on div "Clients" at bounding box center [68, 91] width 119 height 17
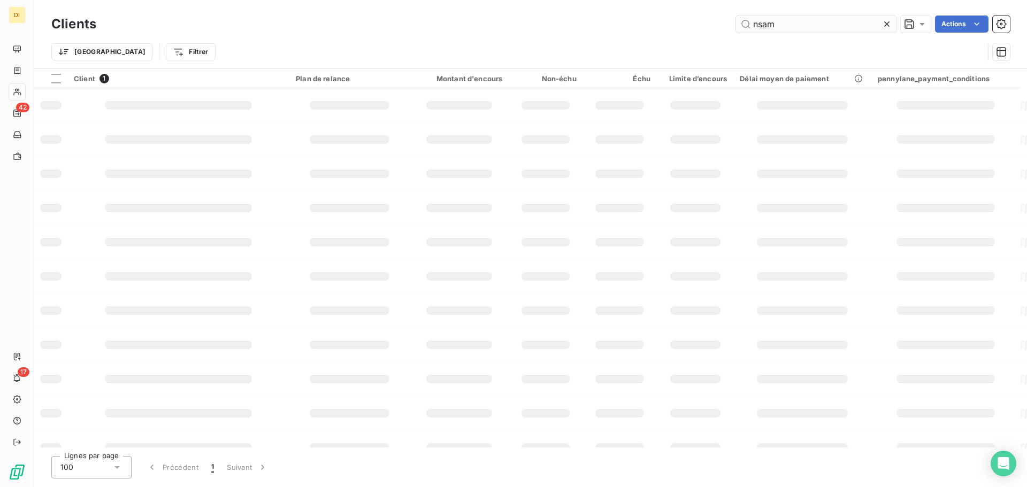
click at [798, 25] on input "nsam" at bounding box center [816, 24] width 160 height 17
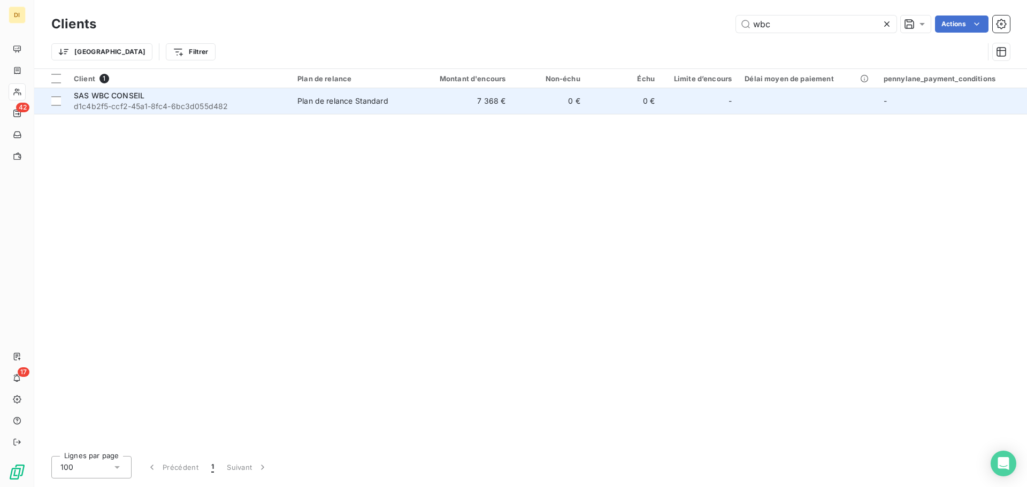
type input "wbc"
click at [254, 95] on div "SAS WBC CONSEIL" at bounding box center [179, 95] width 211 height 11
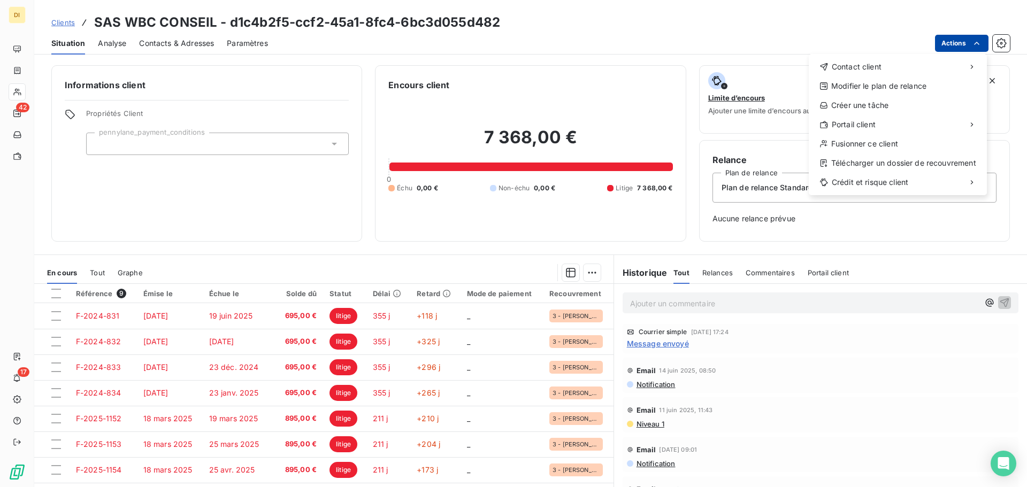
click at [965, 46] on html "DI 42 17 Clients SAS WBC CONSEIL - d1c4b2f5-ccf2-45a1-8fc4-6bc3d055d482 Situati…" at bounding box center [513, 243] width 1027 height 487
click at [888, 163] on div "Télécharger un dossier de recouvrement" at bounding box center [898, 163] width 170 height 17
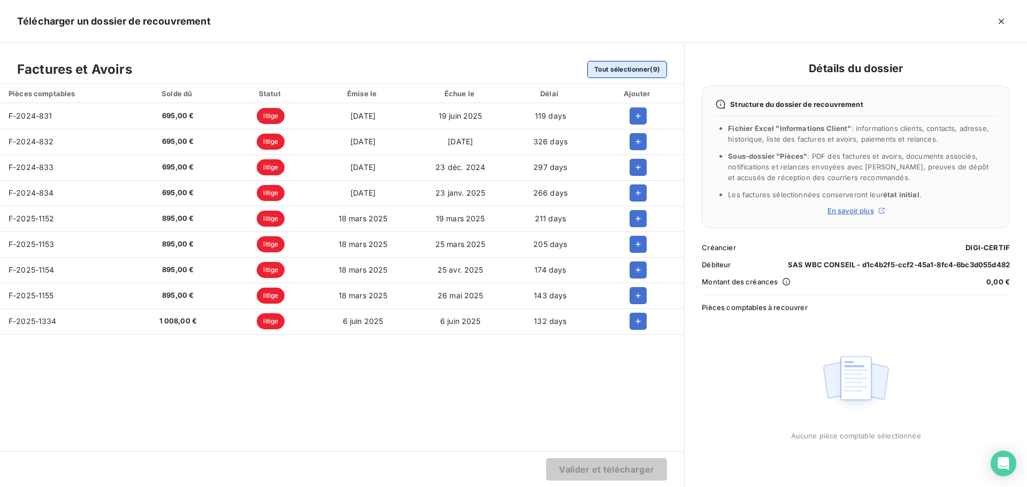
click at [598, 68] on button "Tout sélectionner (9)" at bounding box center [627, 69] width 80 height 17
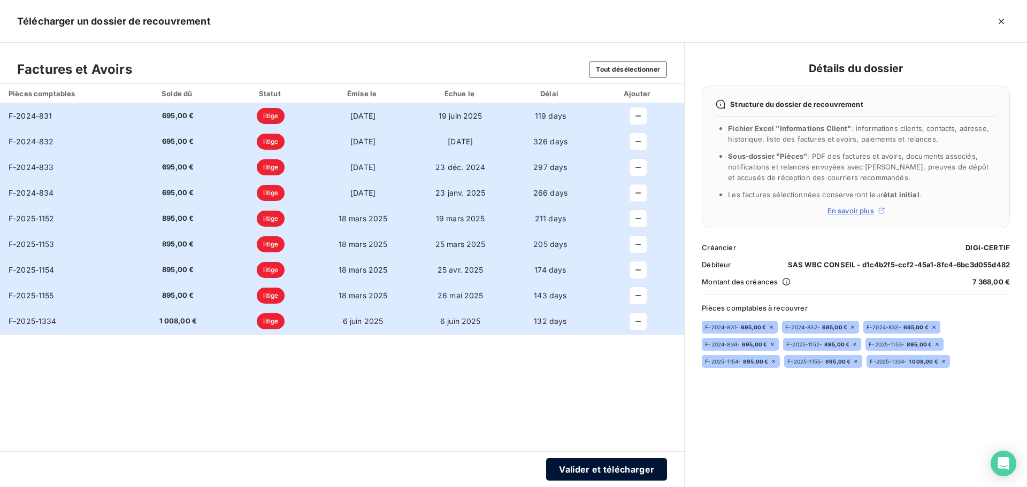
click at [600, 463] on button "Valider et télécharger" at bounding box center [606, 469] width 121 height 22
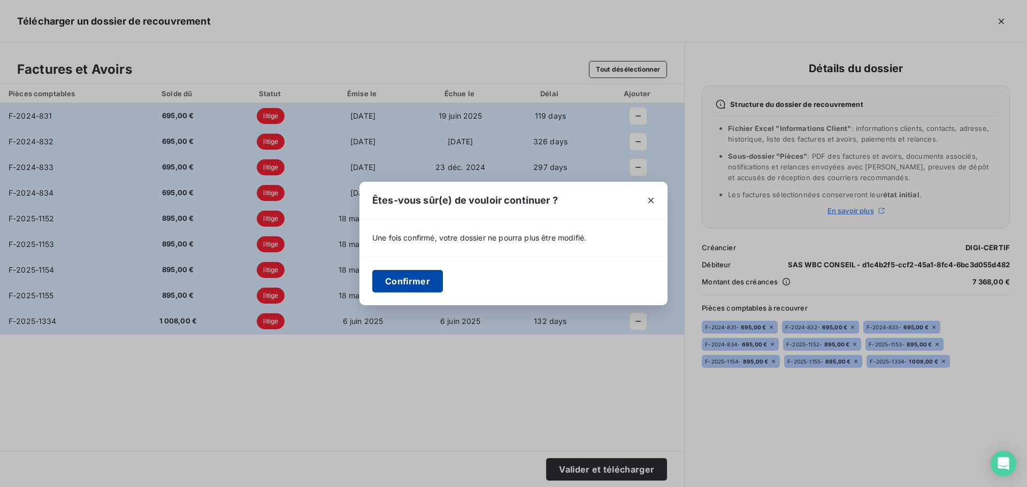
click at [415, 283] on button "Confirmer" at bounding box center [407, 281] width 71 height 22
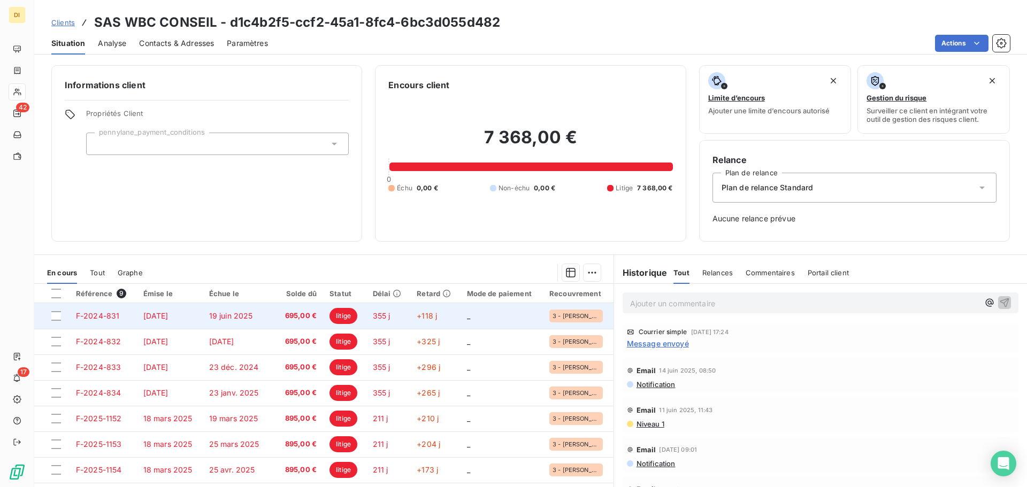
click at [252, 313] on td "19 juin 2025" at bounding box center [236, 316] width 67 height 26
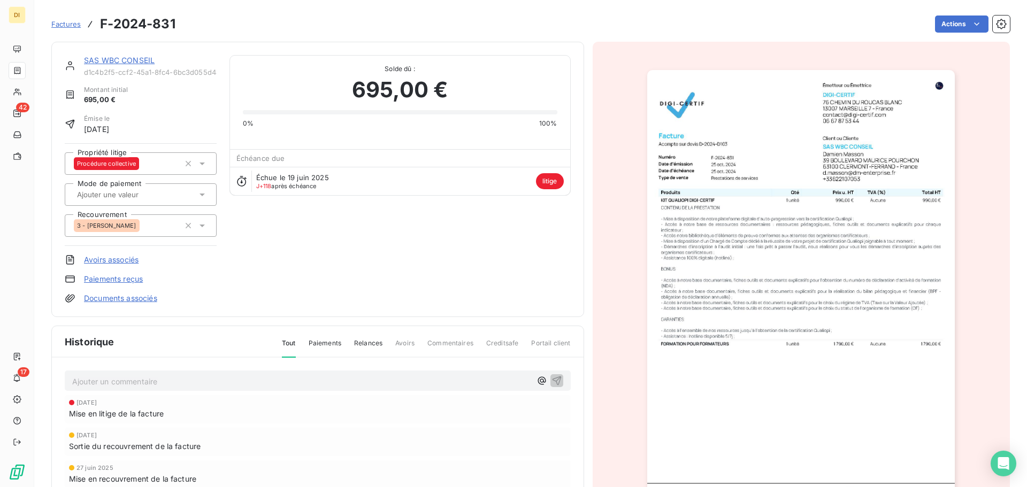
click at [147, 300] on link "Documents associés" at bounding box center [120, 298] width 73 height 11
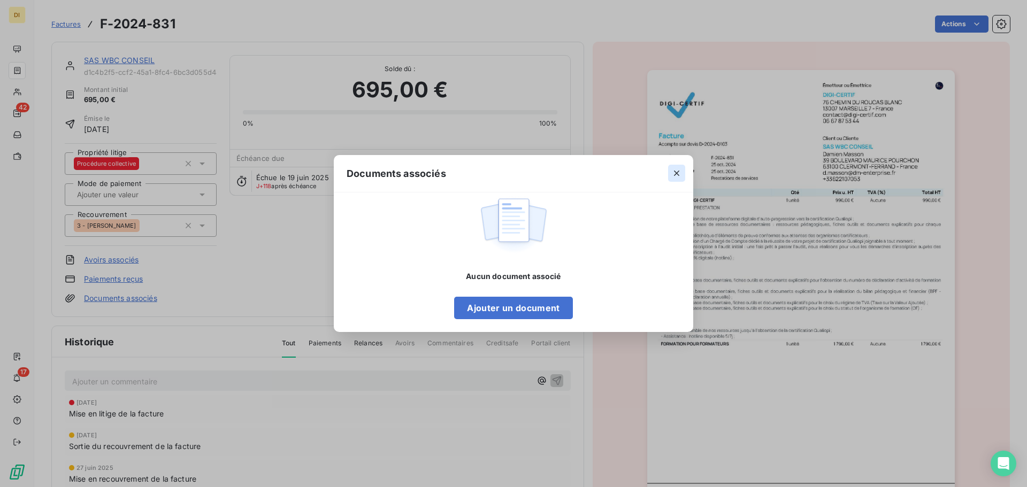
click at [679, 168] on icon "button" at bounding box center [676, 173] width 11 height 11
